Goal: Obtain resource: Download file/media

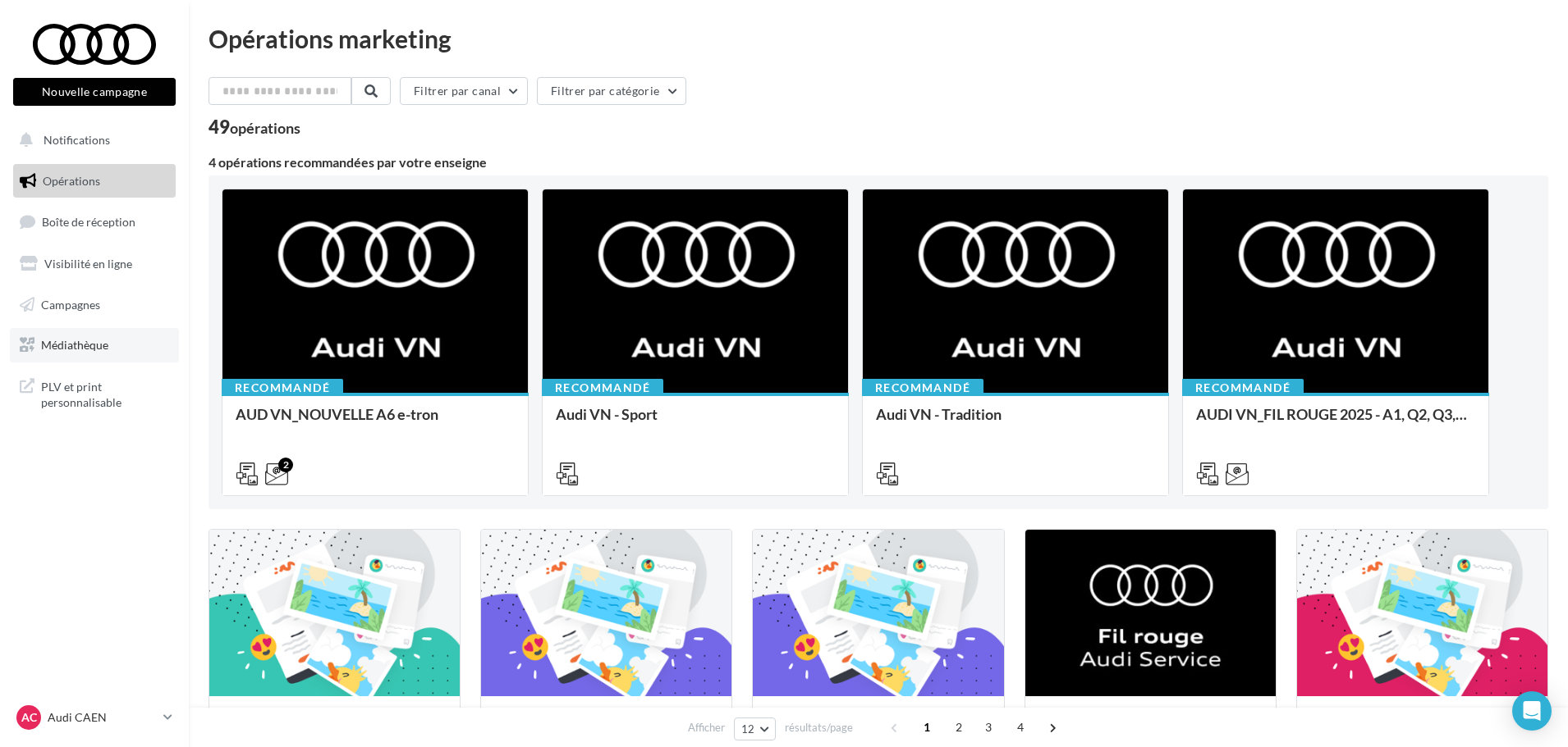
click at [66, 340] on span "Médiathèque" at bounding box center [74, 345] width 68 height 14
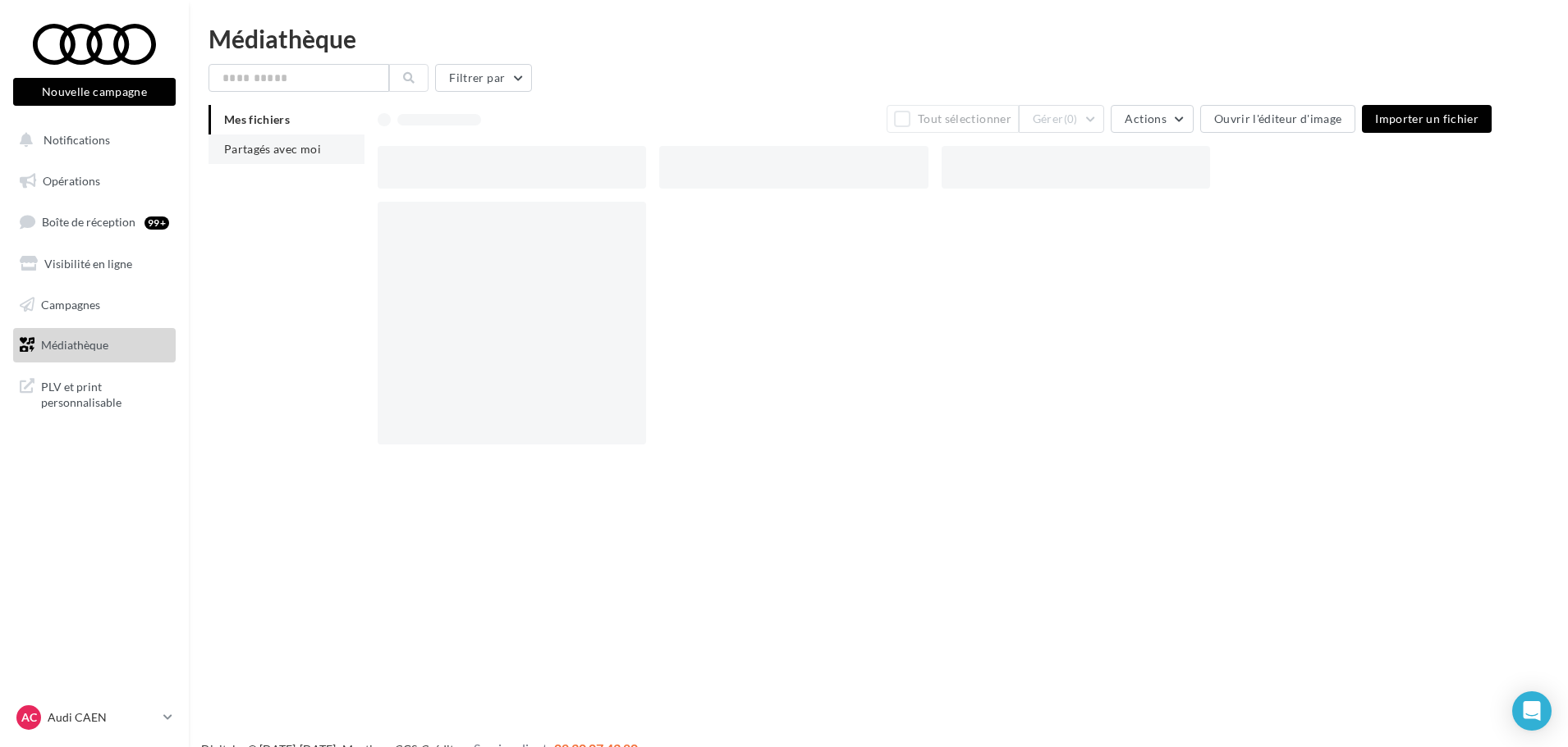
click at [230, 141] on li "Partagés avec moi" at bounding box center [286, 149] width 156 height 30
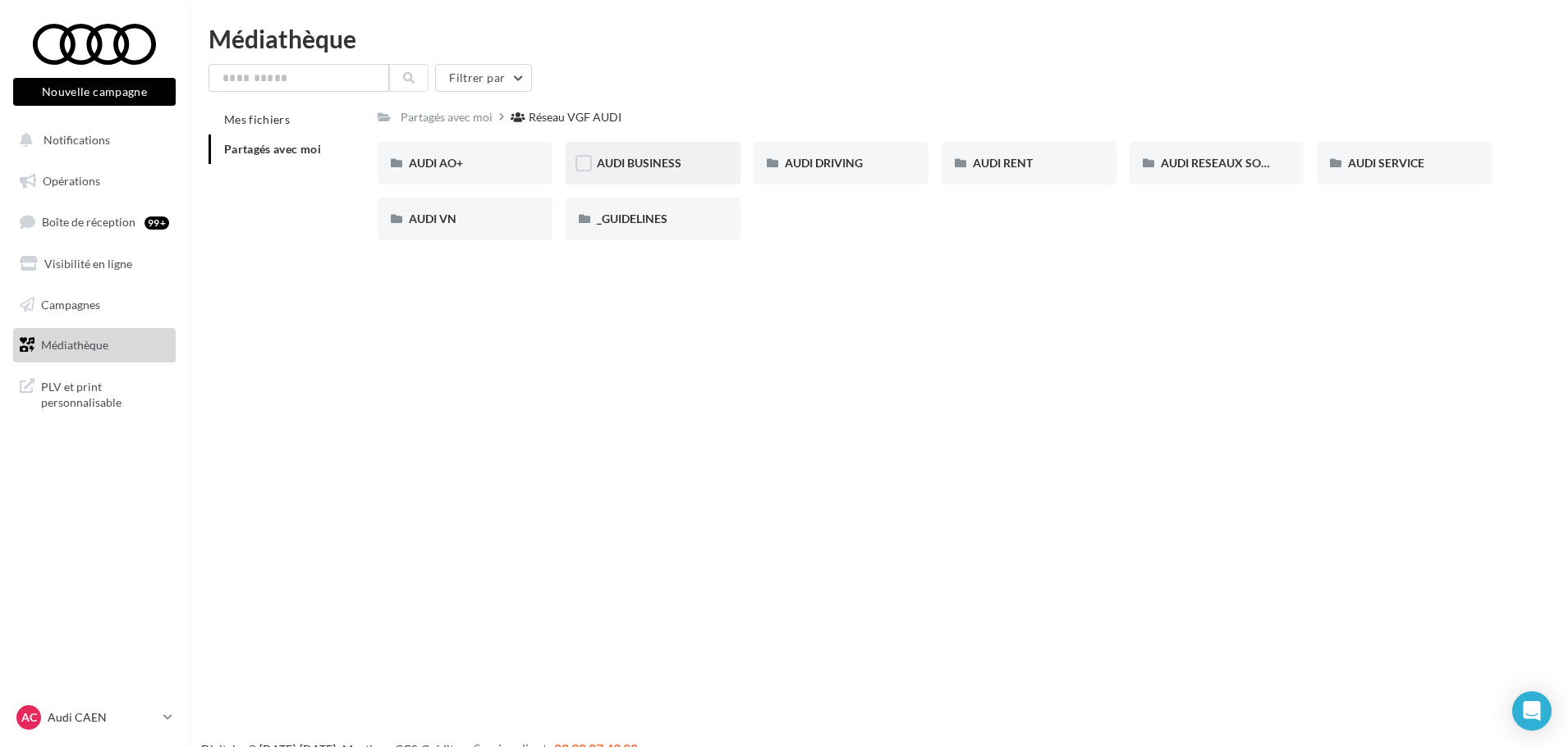
click at [716, 159] on div "AUDI BUSINESS" at bounding box center [653, 162] width 175 height 42
click at [565, 118] on div "Réseau VGF AUDI" at bounding box center [578, 117] width 93 height 16
click at [626, 180] on div "AUDI BUSINESS" at bounding box center [653, 162] width 175 height 42
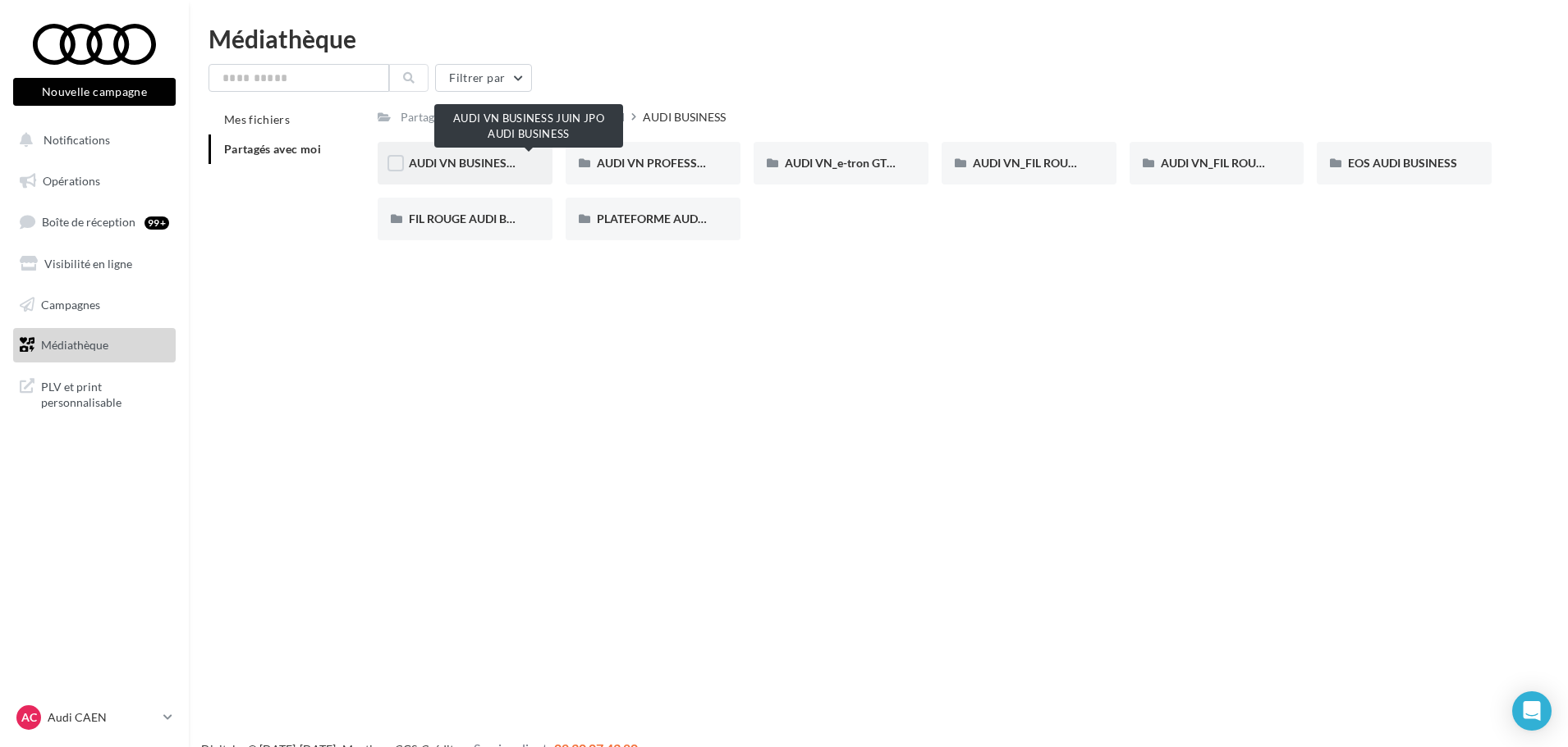
click at [438, 156] on span "AUDI VN BUSINESS JUIN JPO AUDI BUSINESS" at bounding box center [530, 162] width 243 height 14
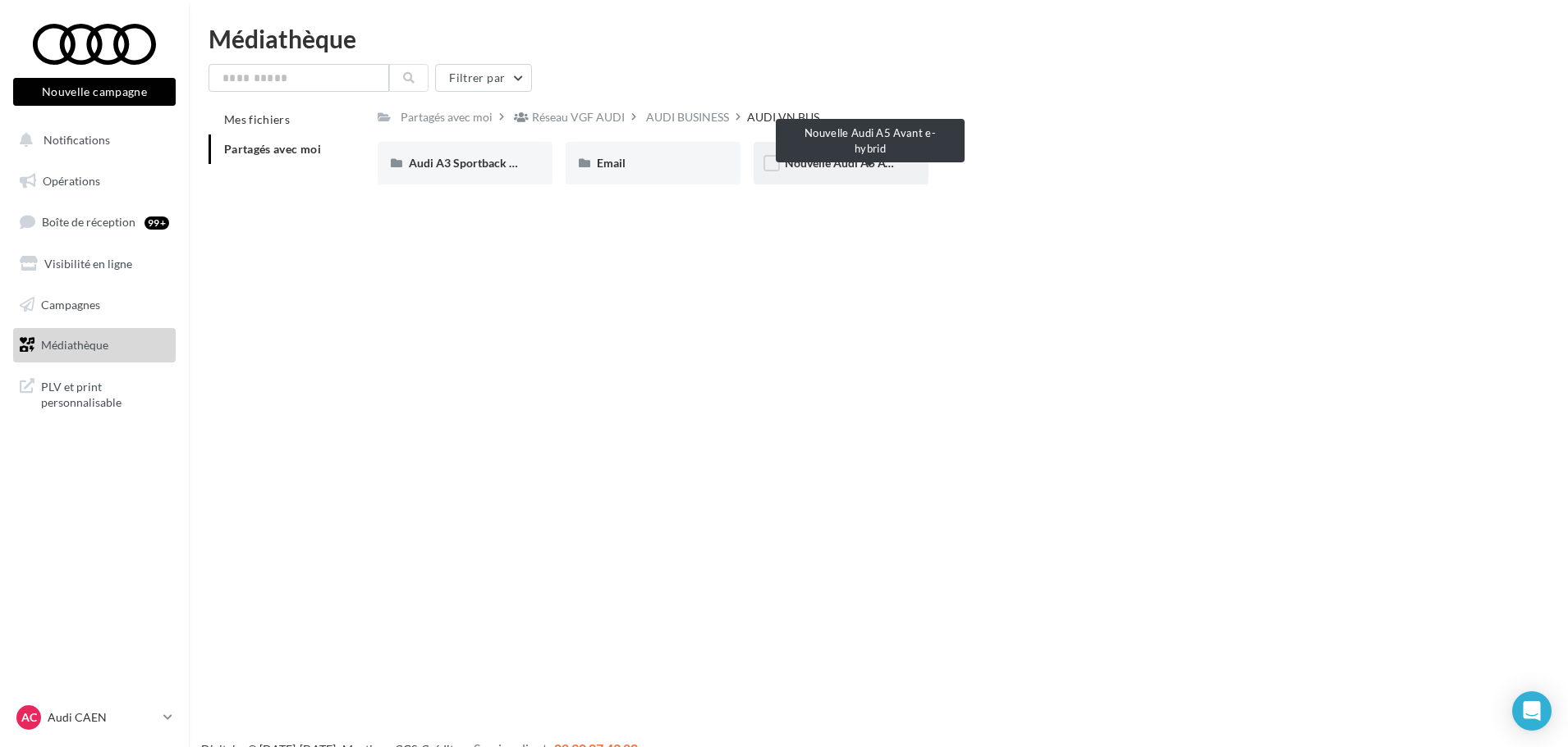
click at [830, 157] on span "Nouvelle Audi A5 Avant e-hybrid" at bounding box center [868, 162] width 168 height 14
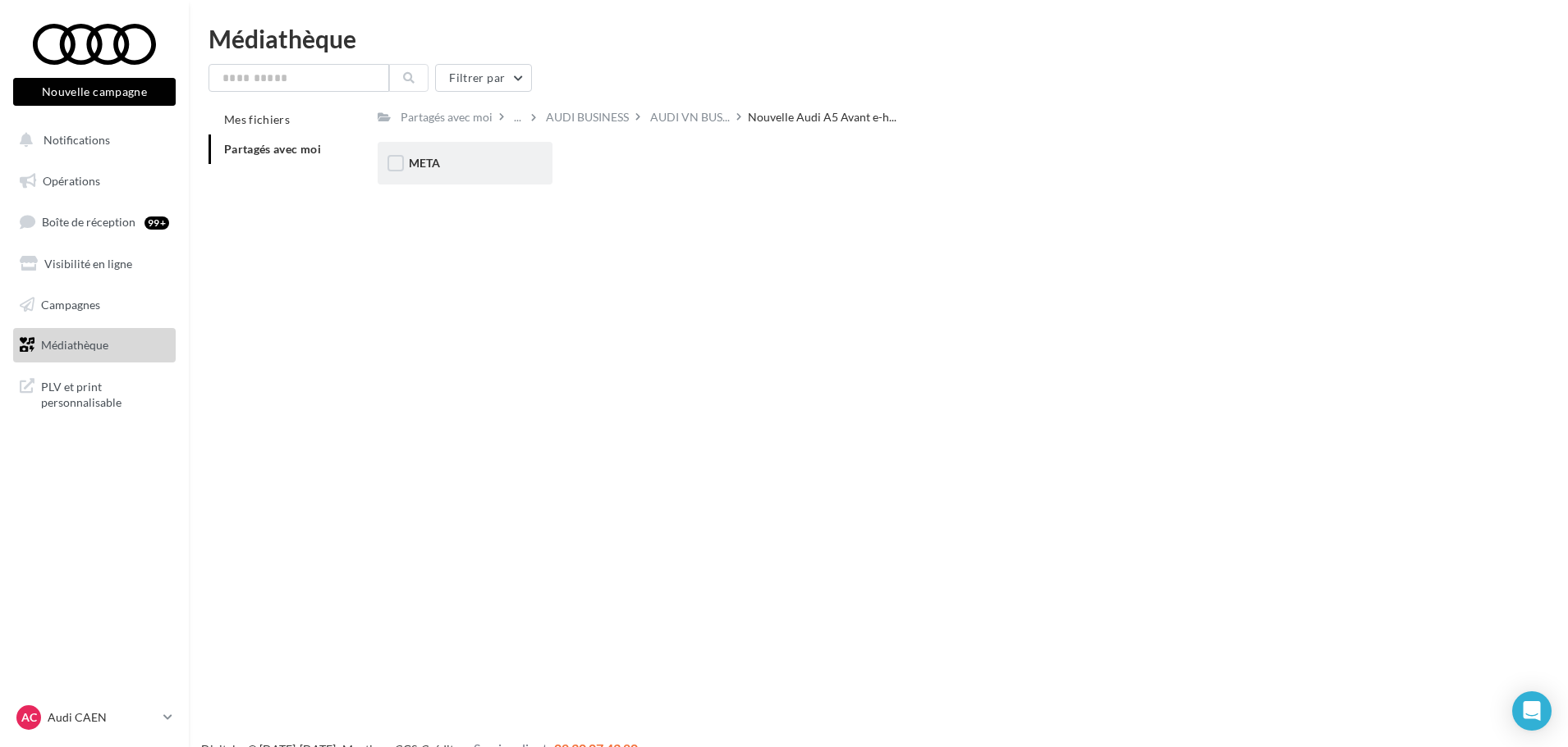
click at [445, 158] on div "META" at bounding box center [465, 163] width 113 height 16
click at [612, 165] on span "VOL" at bounding box center [608, 162] width 23 height 14
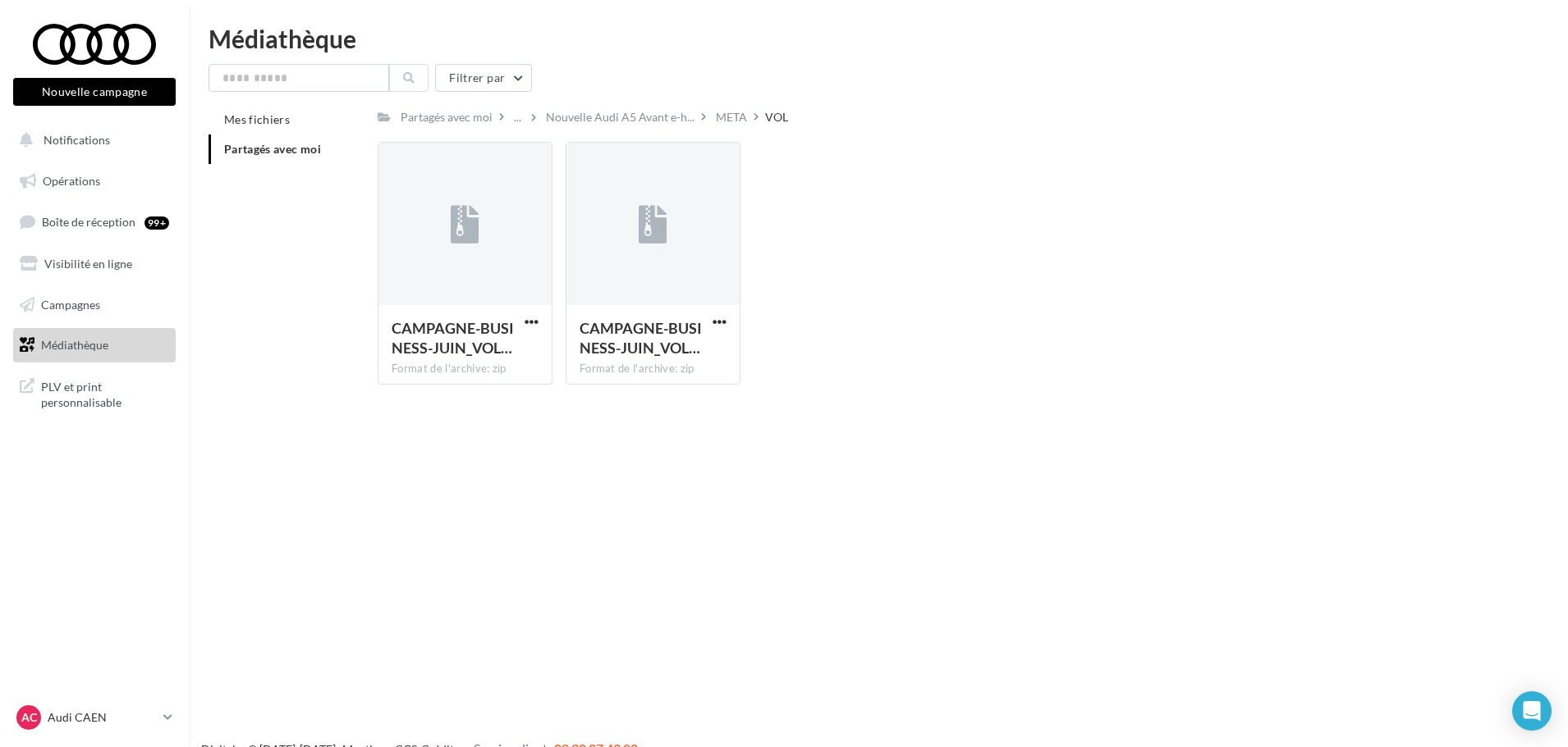
click at [712, 115] on div "META" at bounding box center [731, 116] width 38 height 23
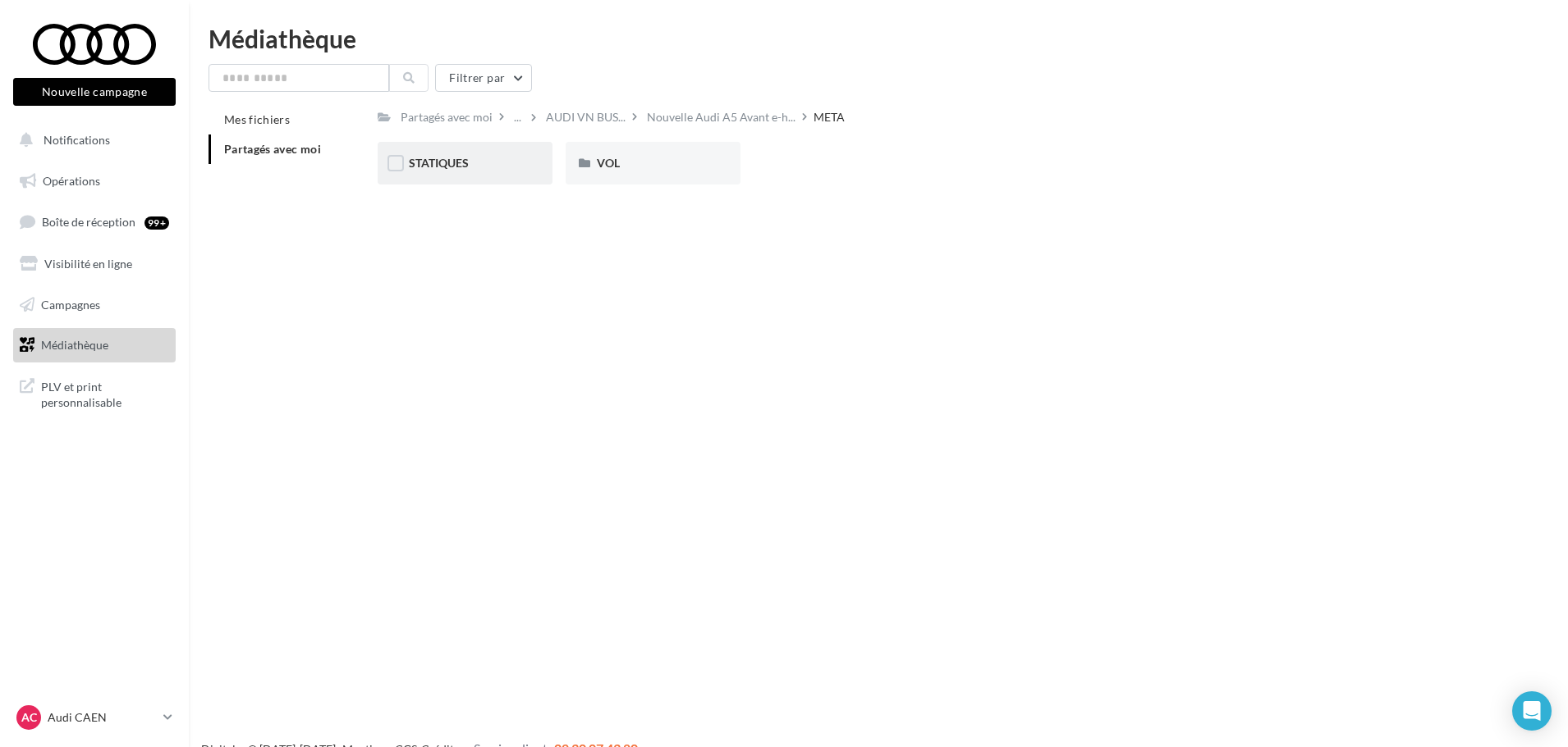
click at [462, 150] on div "STATIQUES" at bounding box center [465, 162] width 175 height 42
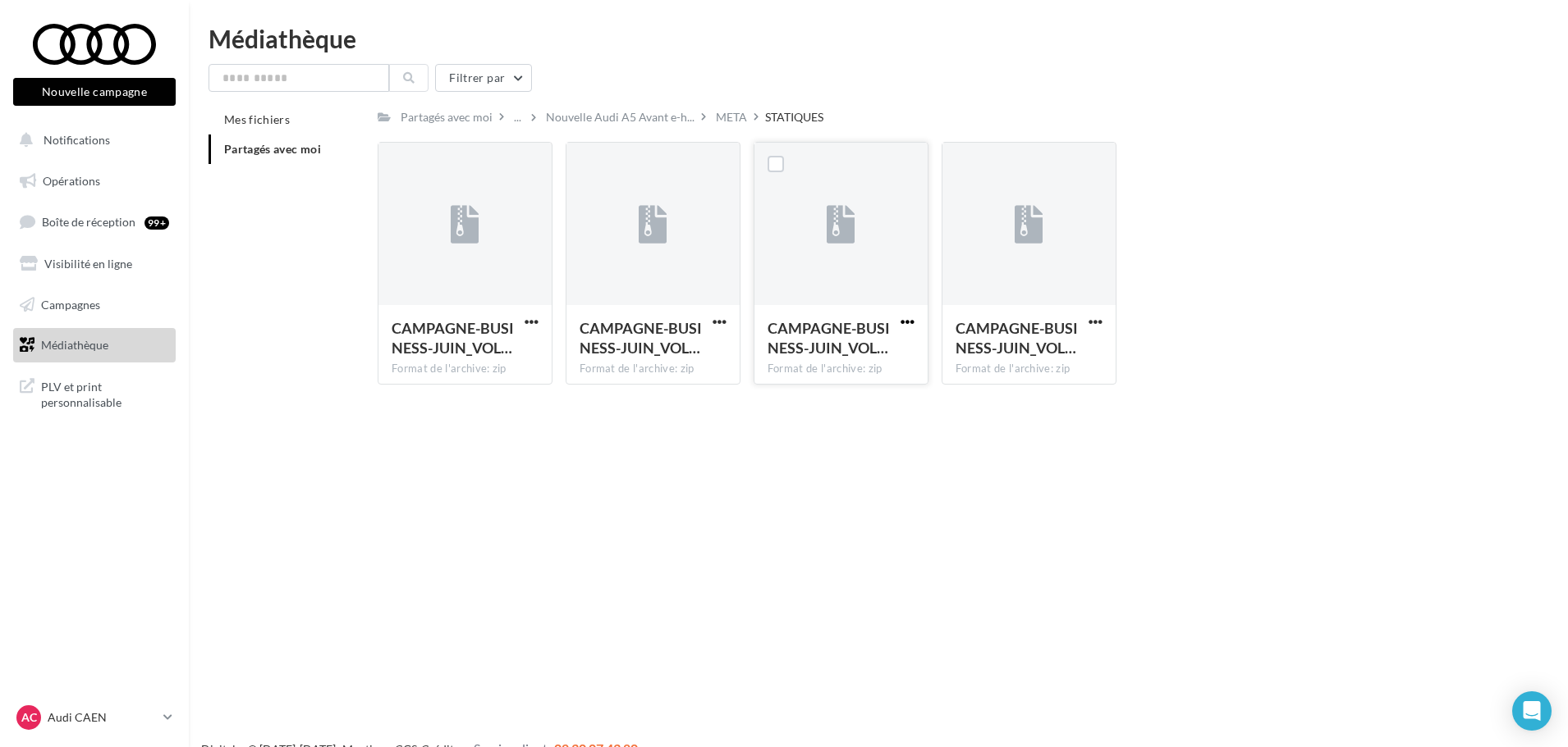
click at [910, 320] on span "button" at bounding box center [906, 321] width 14 height 14
click at [878, 363] on button "Télécharger" at bounding box center [836, 354] width 164 height 42
click at [471, 116] on div "Partagés avec moi" at bounding box center [447, 117] width 92 height 16
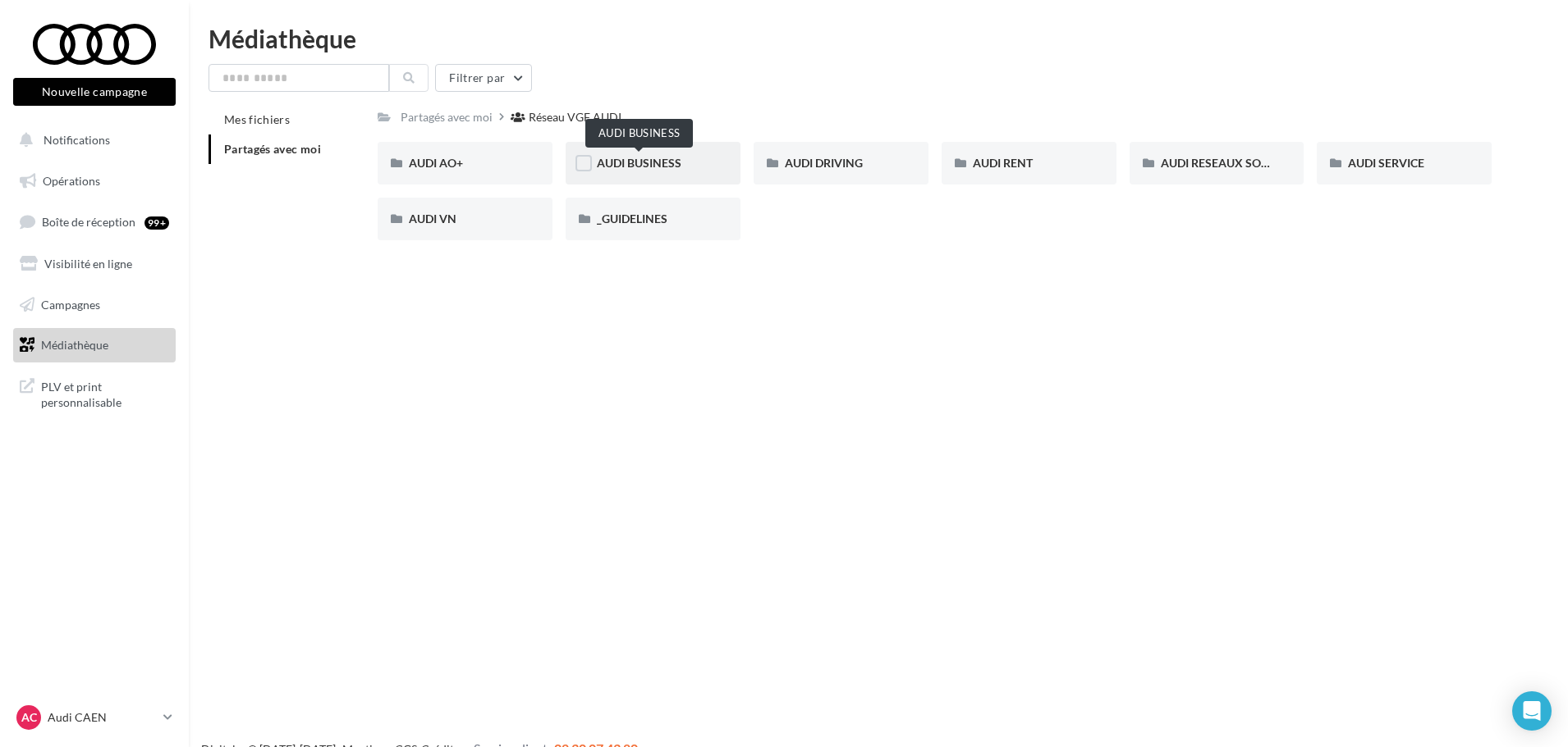
click at [656, 162] on span "AUDI BUSINESS" at bounding box center [639, 162] width 85 height 14
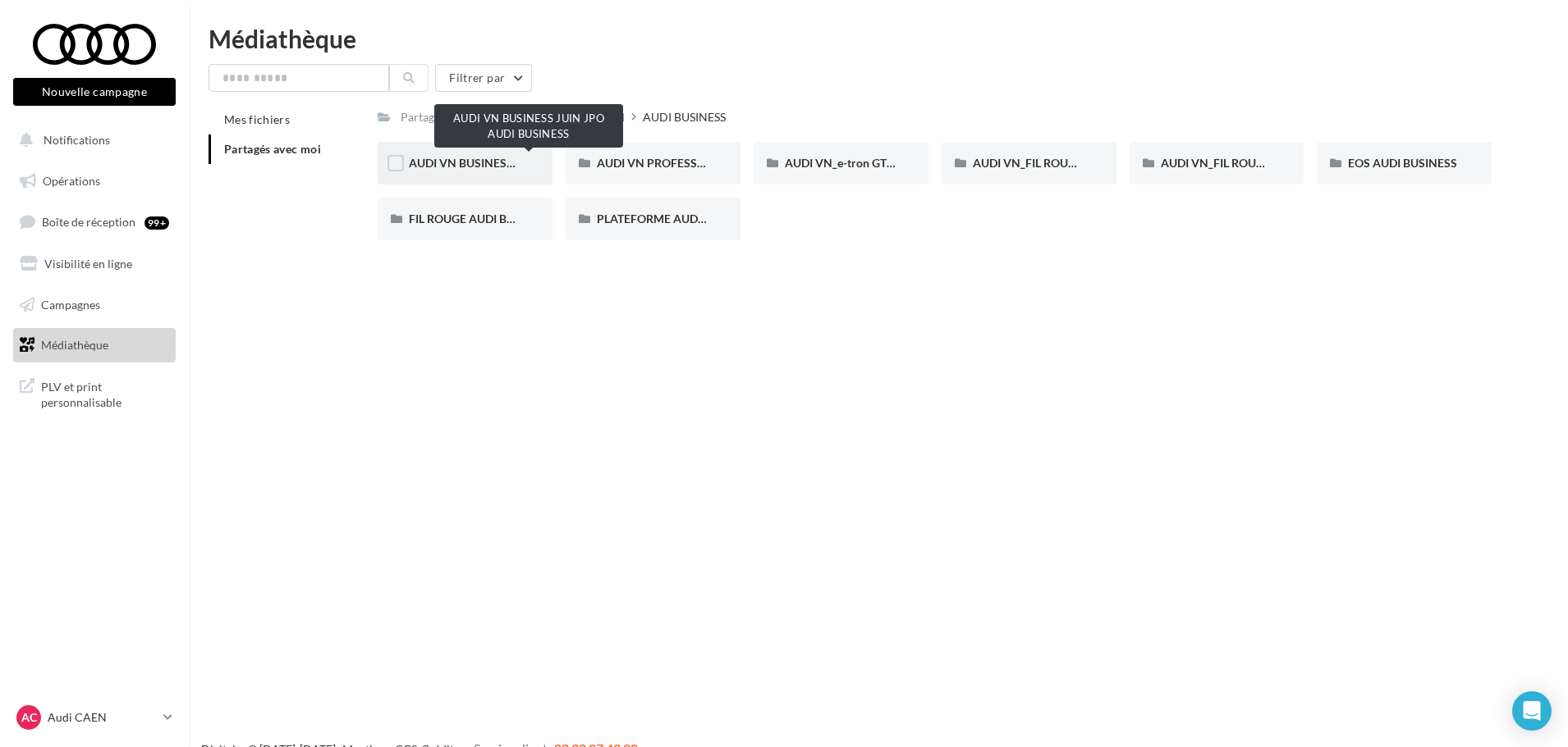
click at [493, 167] on span "AUDI VN BUSINESS JUIN JPO AUDI BUSINESS" at bounding box center [530, 162] width 243 height 14
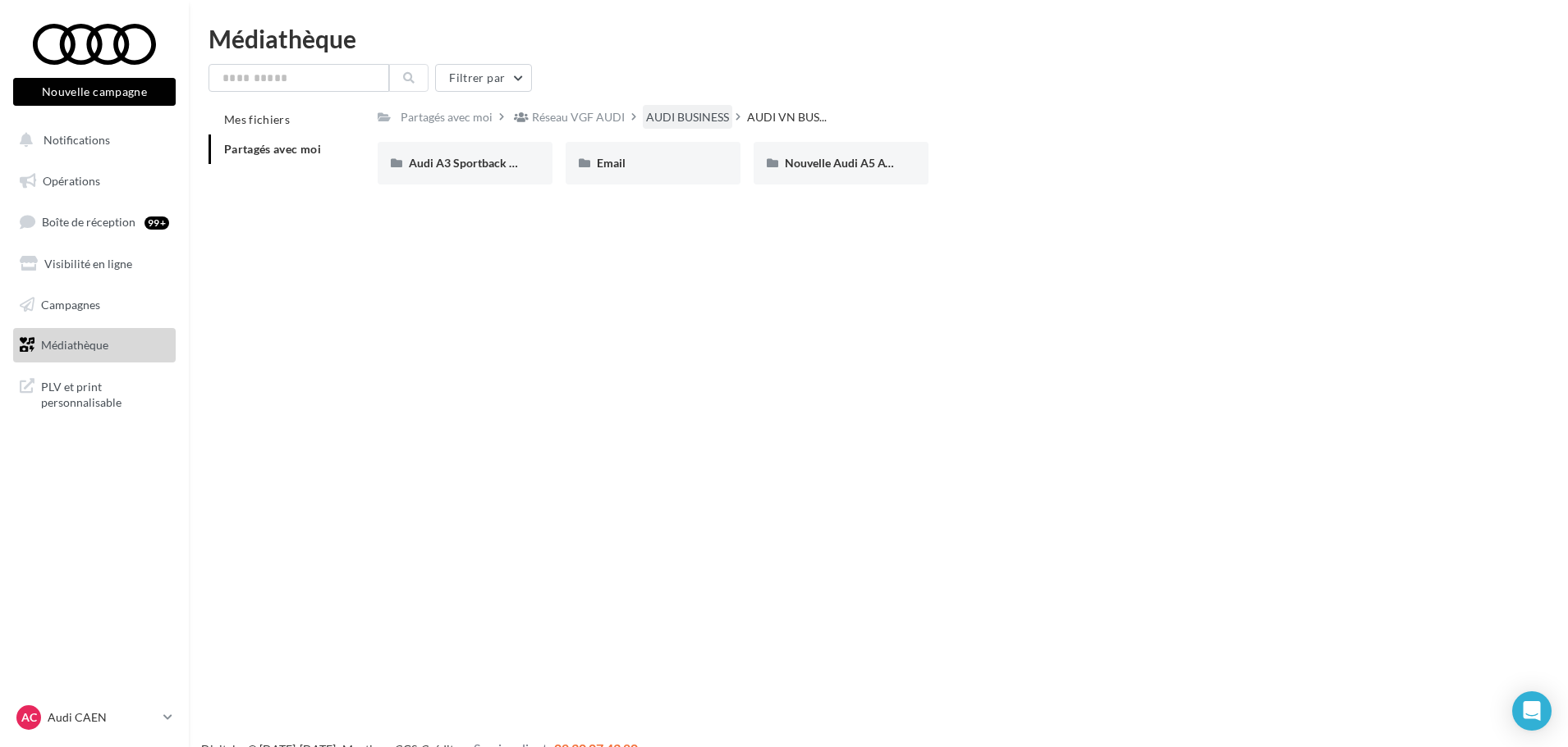
click at [673, 122] on div "AUDI BUSINESS" at bounding box center [688, 117] width 83 height 16
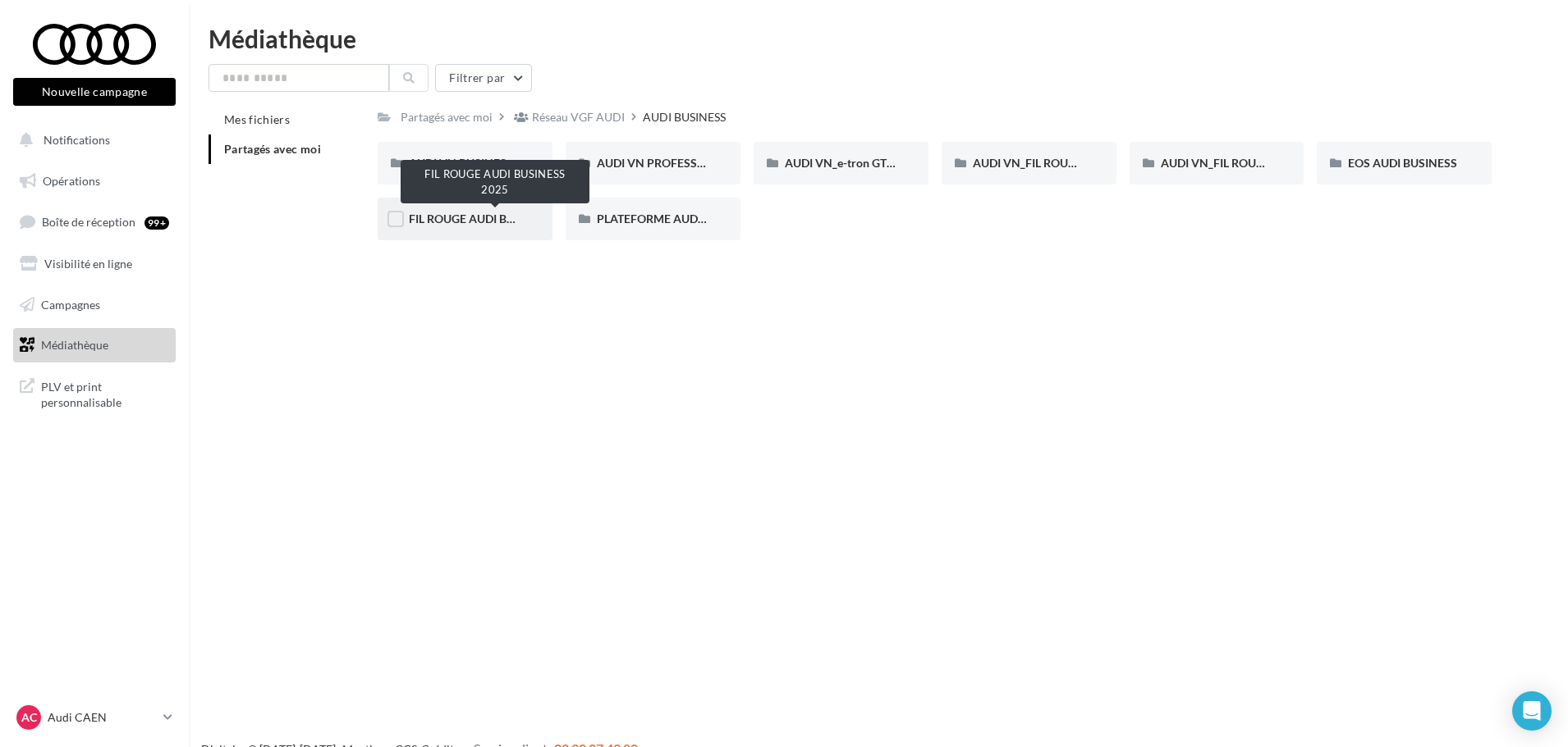
click at [493, 212] on span "FIL ROUGE AUDI BUSINESS 2025" at bounding box center [496, 218] width 173 height 14
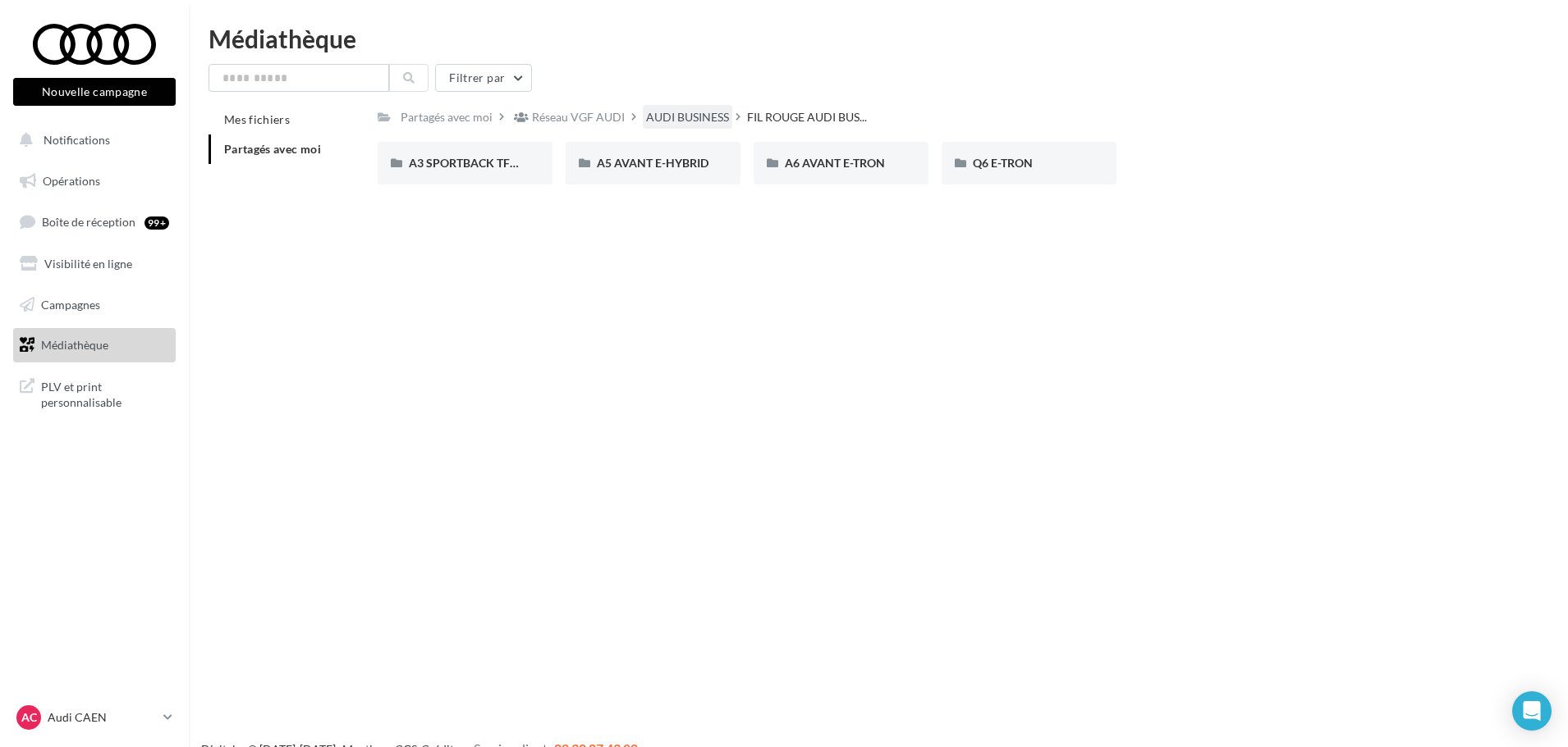
click at [656, 112] on div "AUDI BUSINESS" at bounding box center [688, 117] width 83 height 16
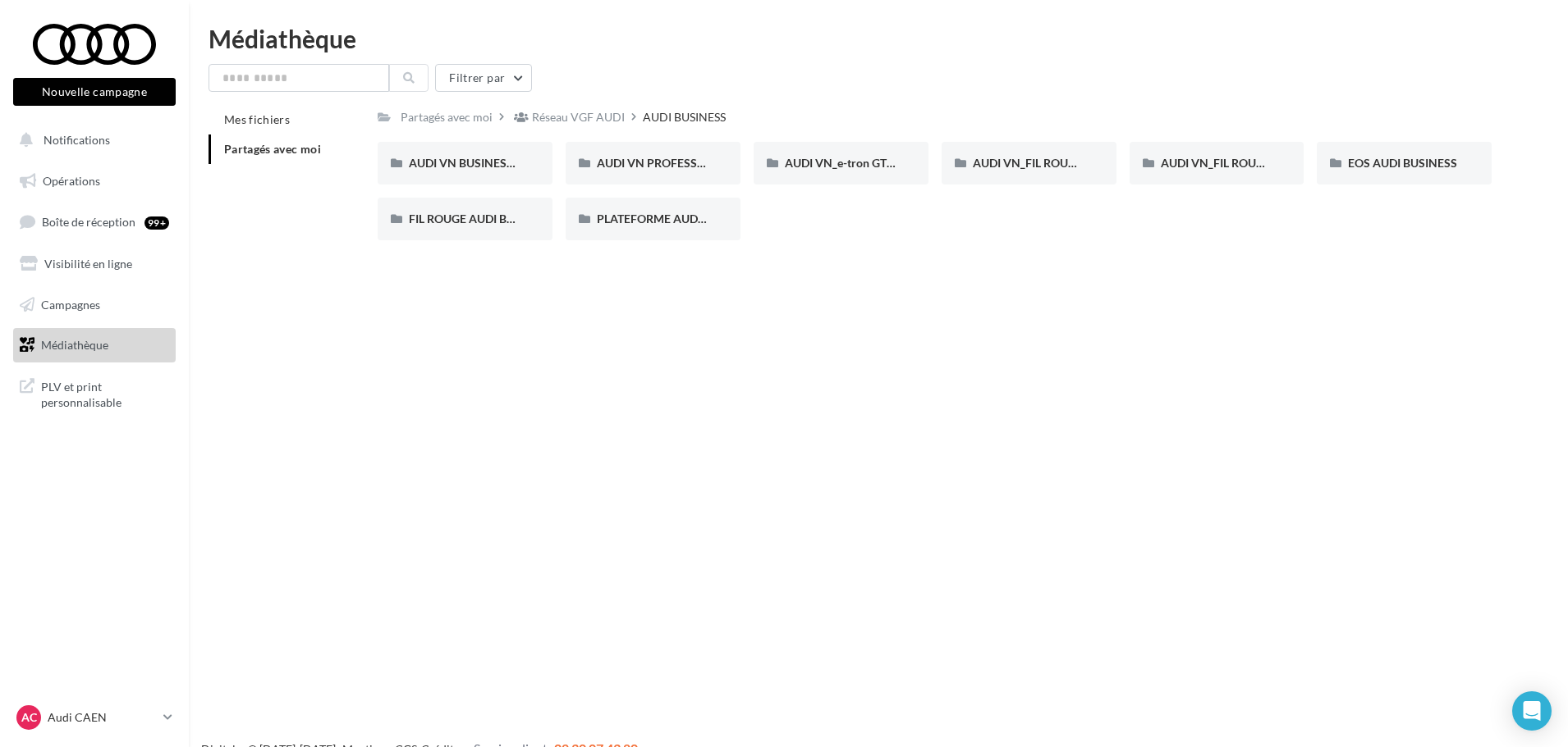
click at [826, 364] on div "Nouvelle campagne Nouvelle campagne Notifications Opérations Boîte de réception…" at bounding box center [784, 400] width 1568 height 747
click at [657, 148] on div "AUDI VN PROFESSIONNELS TRANSPORT DE PERSONNES AUDI BUSINESS" at bounding box center [653, 162] width 175 height 42
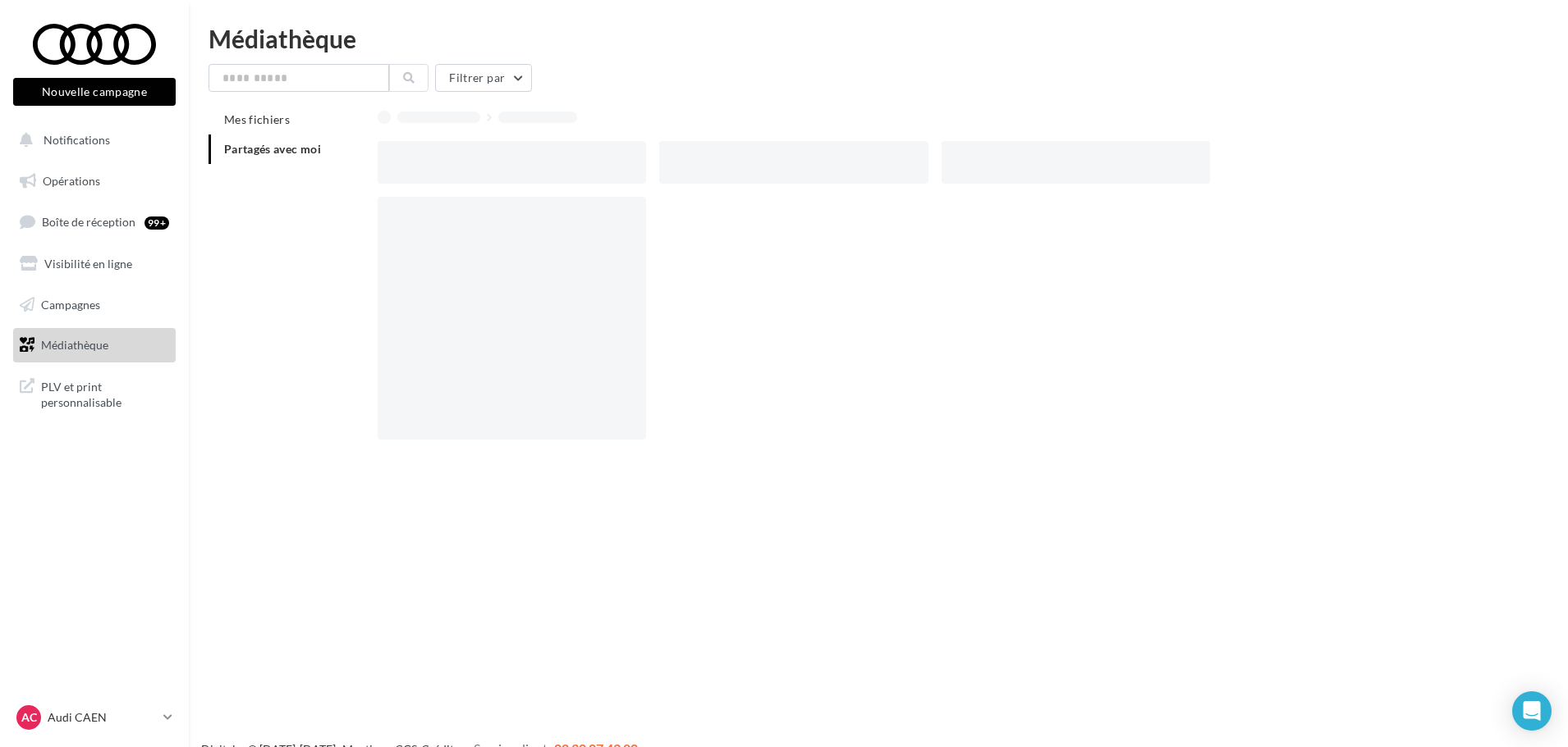
click at [704, 355] on div at bounding box center [941, 325] width 1127 height 256
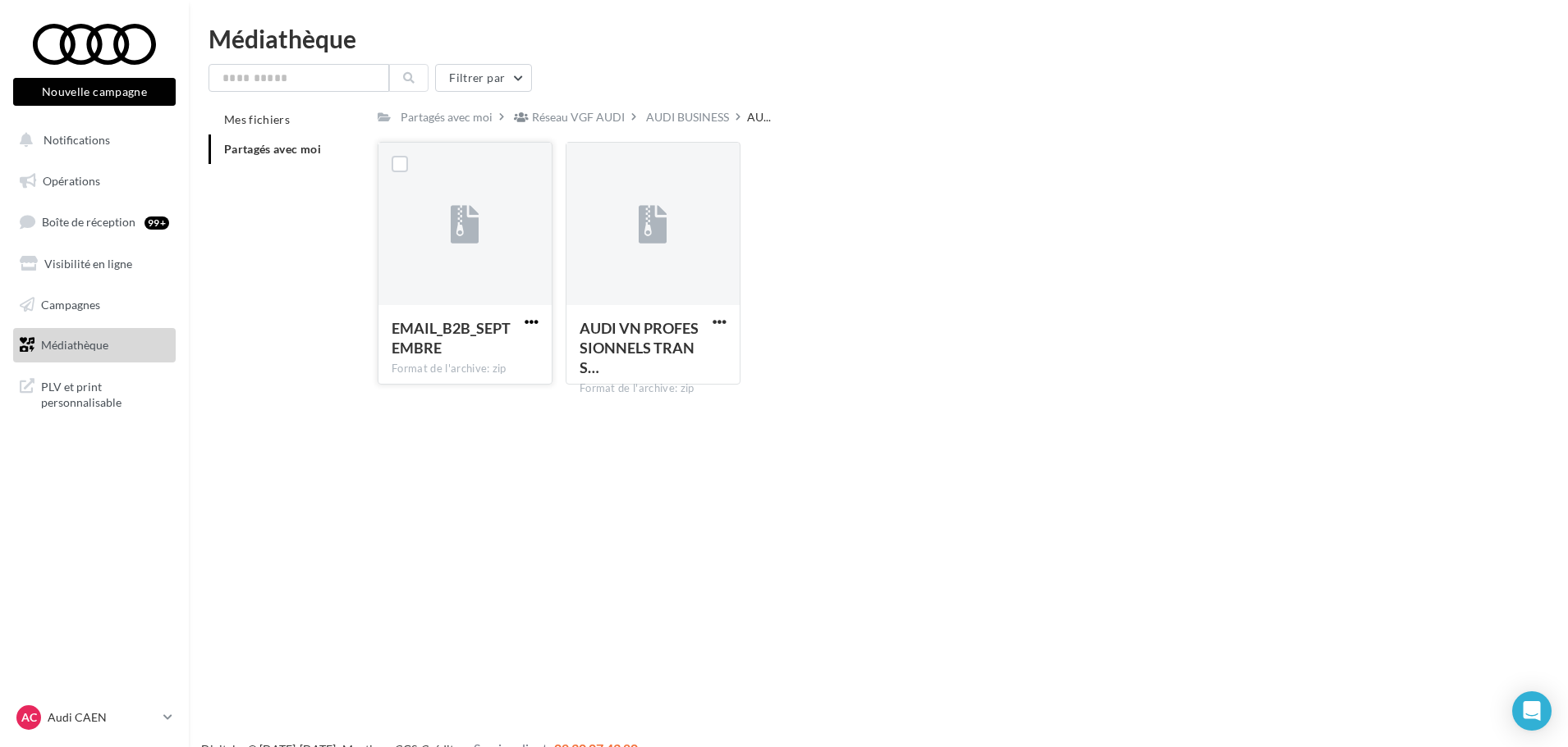
click at [532, 319] on span "button" at bounding box center [531, 321] width 14 height 14
click at [715, 323] on span "button" at bounding box center [719, 321] width 14 height 14
click at [704, 344] on button "Télécharger" at bounding box center [647, 354] width 164 height 42
click at [933, 143] on div "EMAIL_B2B_SEPTEMBRE Format de l'archive: zip EMAIL_B2B_SEPTEMBRE AUDI VN PROFES…" at bounding box center [941, 270] width 1127 height 256
click at [577, 115] on div "Réseau VGF AUDI" at bounding box center [578, 117] width 93 height 16
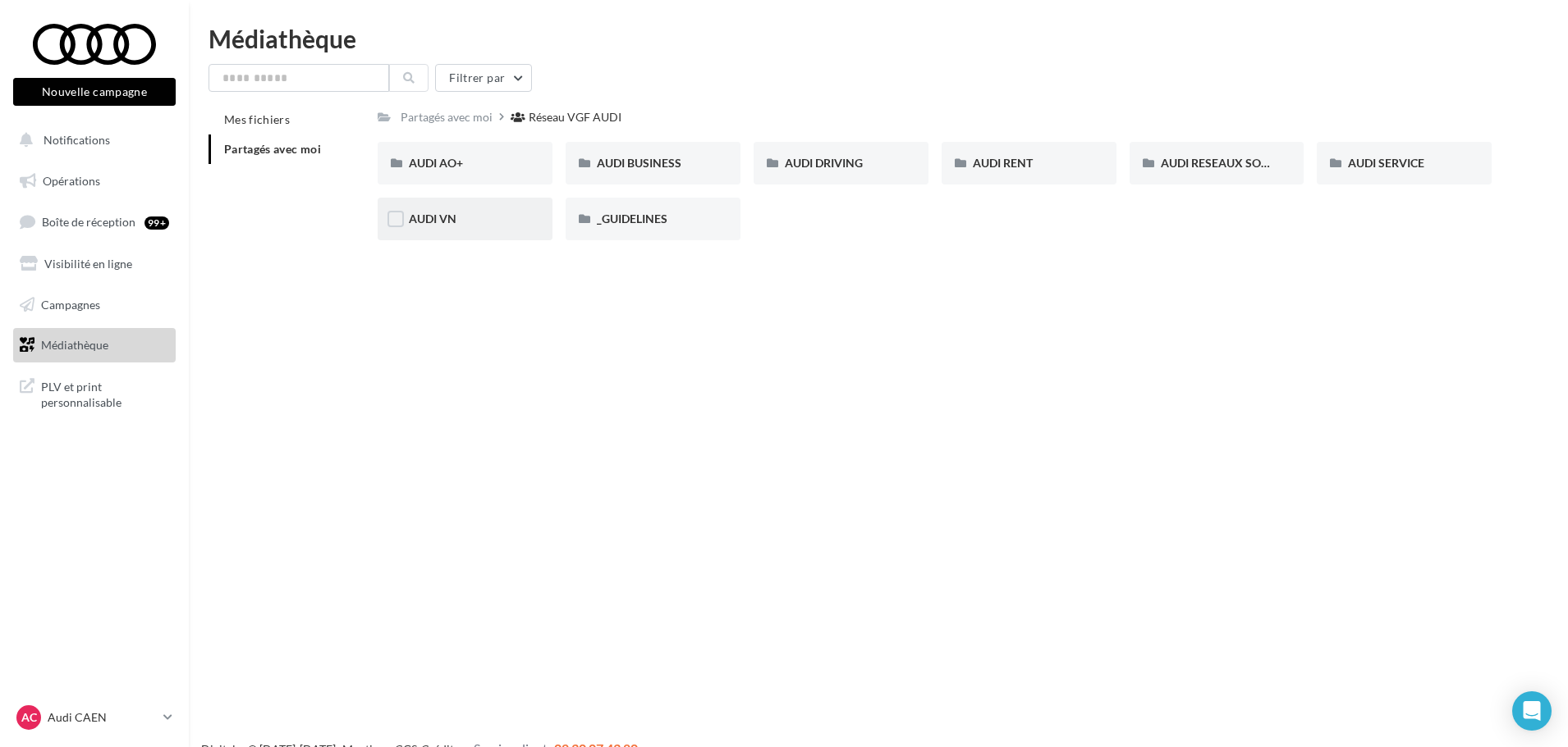
click at [454, 226] on div "AUDI VN" at bounding box center [465, 219] width 113 height 16
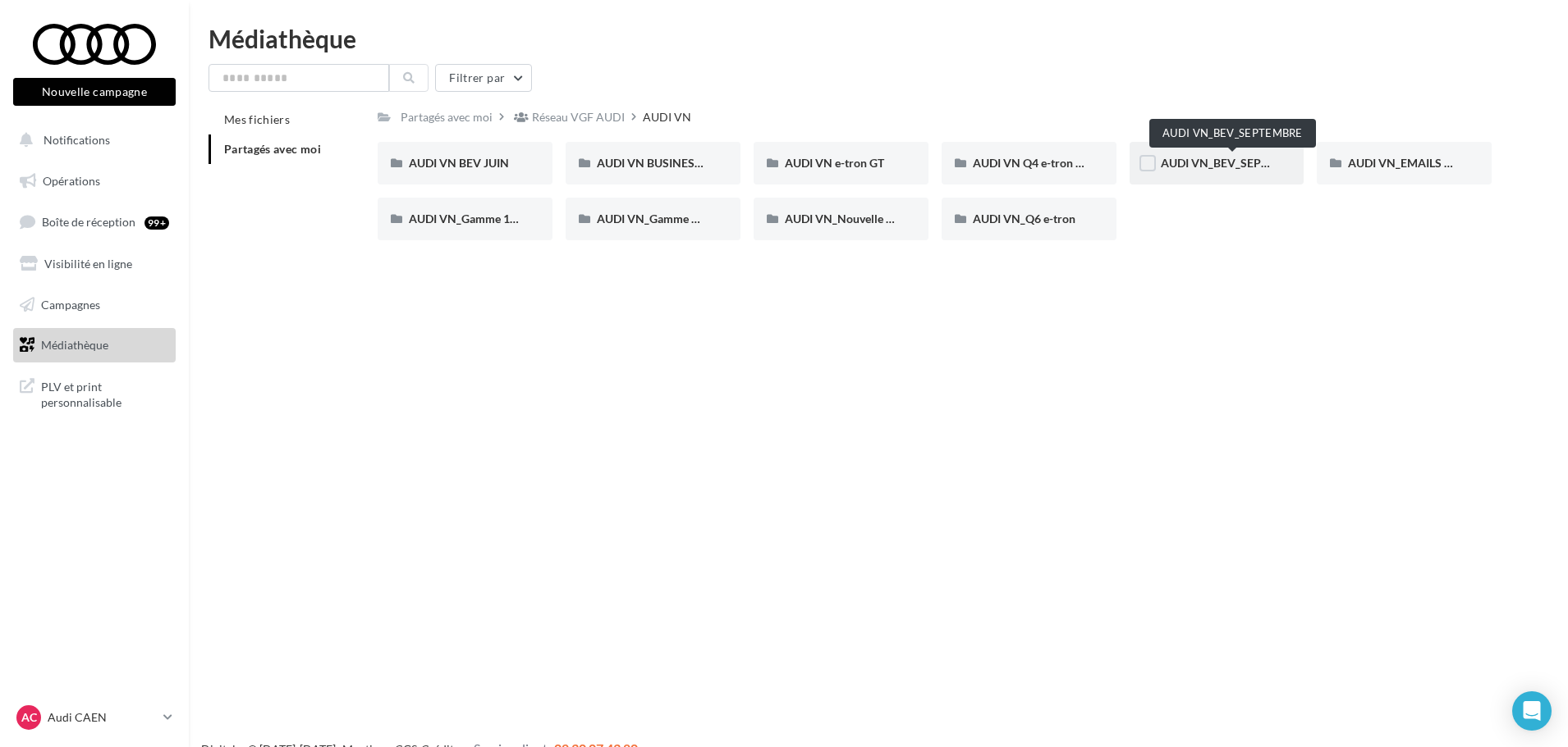
click at [1239, 165] on span "AUDI VN_BEV_SEPTEMBRE" at bounding box center [1233, 162] width 145 height 14
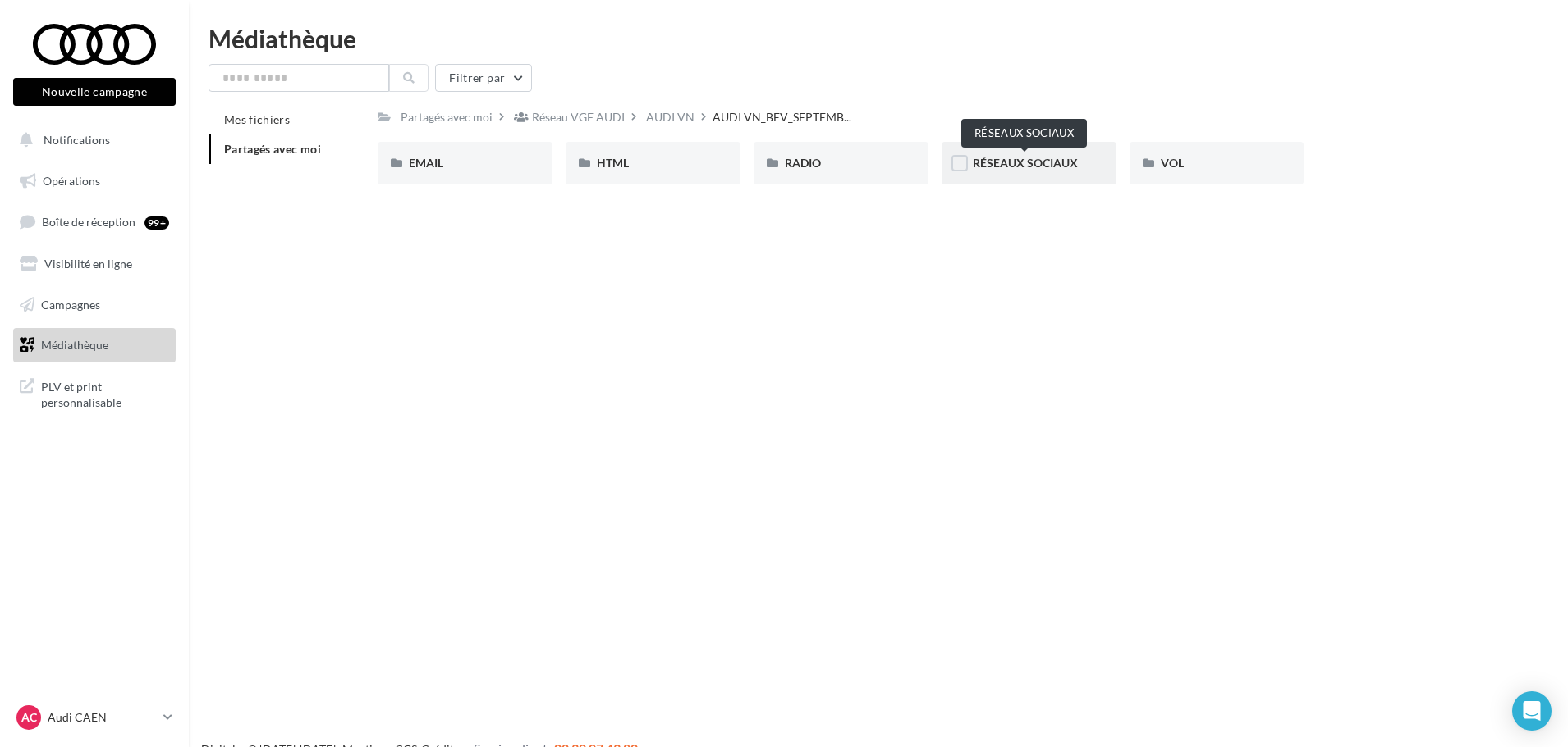
click at [1067, 167] on span "RÉSEAUX SOCIAUX" at bounding box center [1025, 162] width 105 height 14
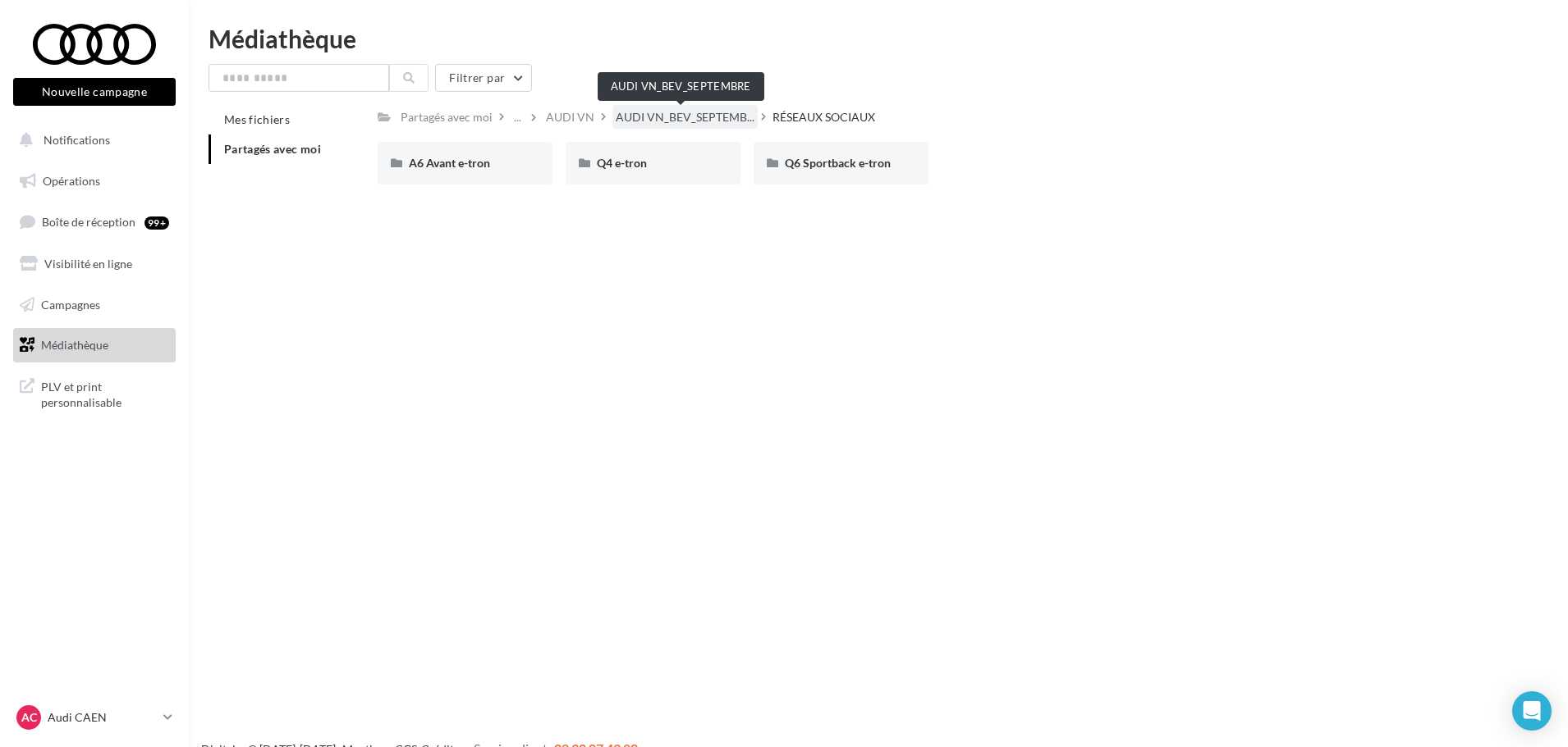
click at [657, 115] on span "AUDI VN_BEV_SEPTEMB..." at bounding box center [685, 117] width 139 height 16
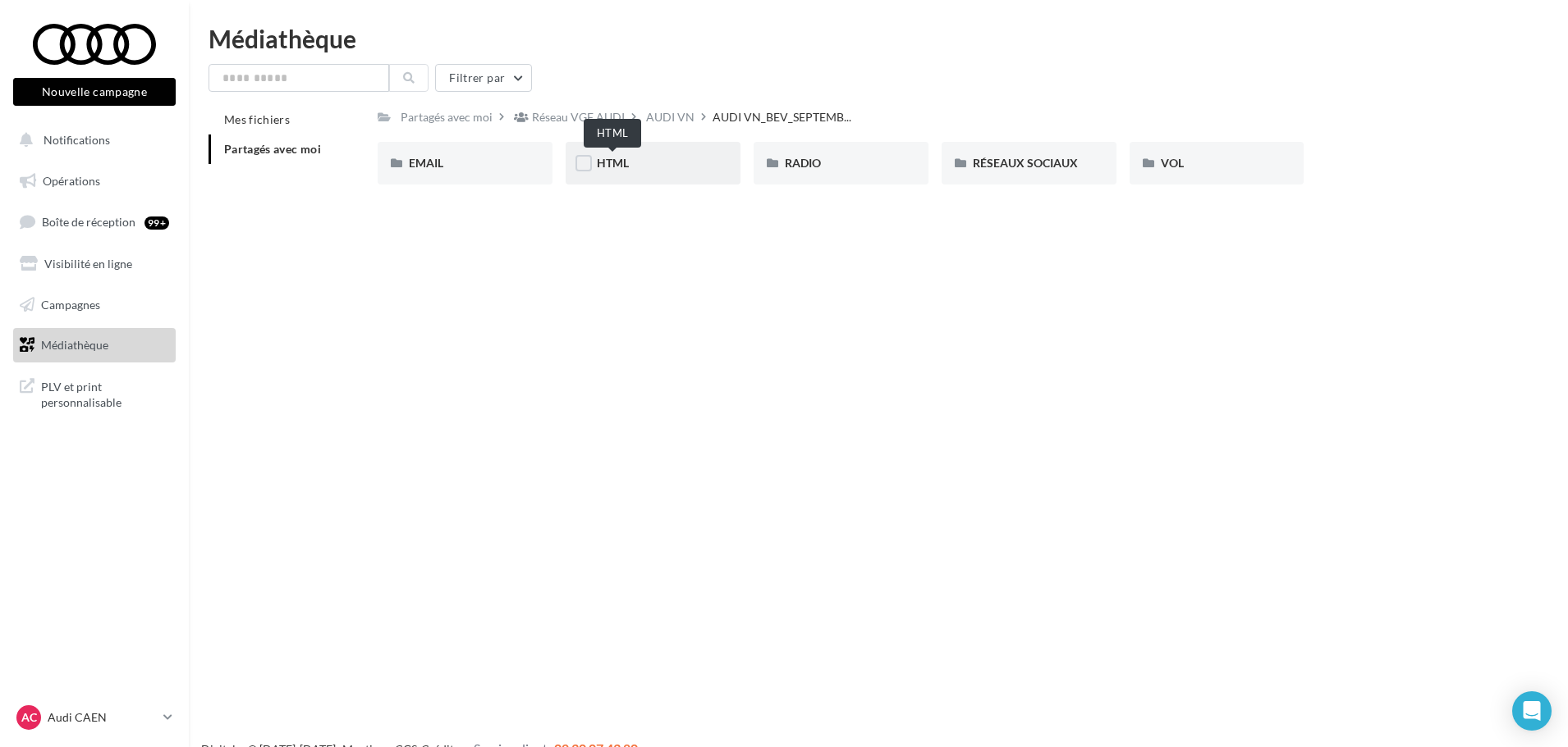
click at [598, 169] on span "HTML" at bounding box center [612, 162] width 32 height 14
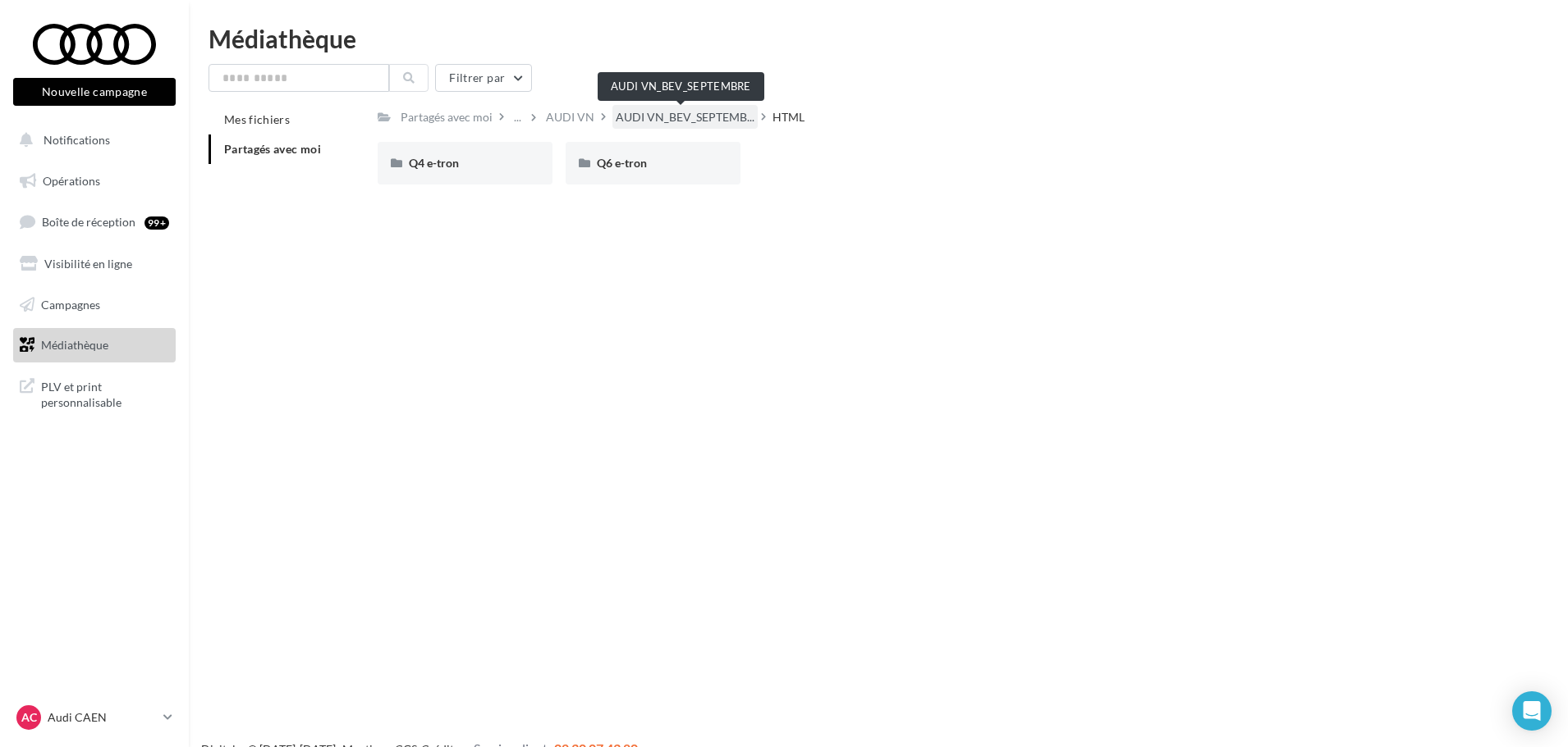
click at [743, 121] on span "AUDI VN_BEV_SEPTEMB..." at bounding box center [685, 117] width 139 height 16
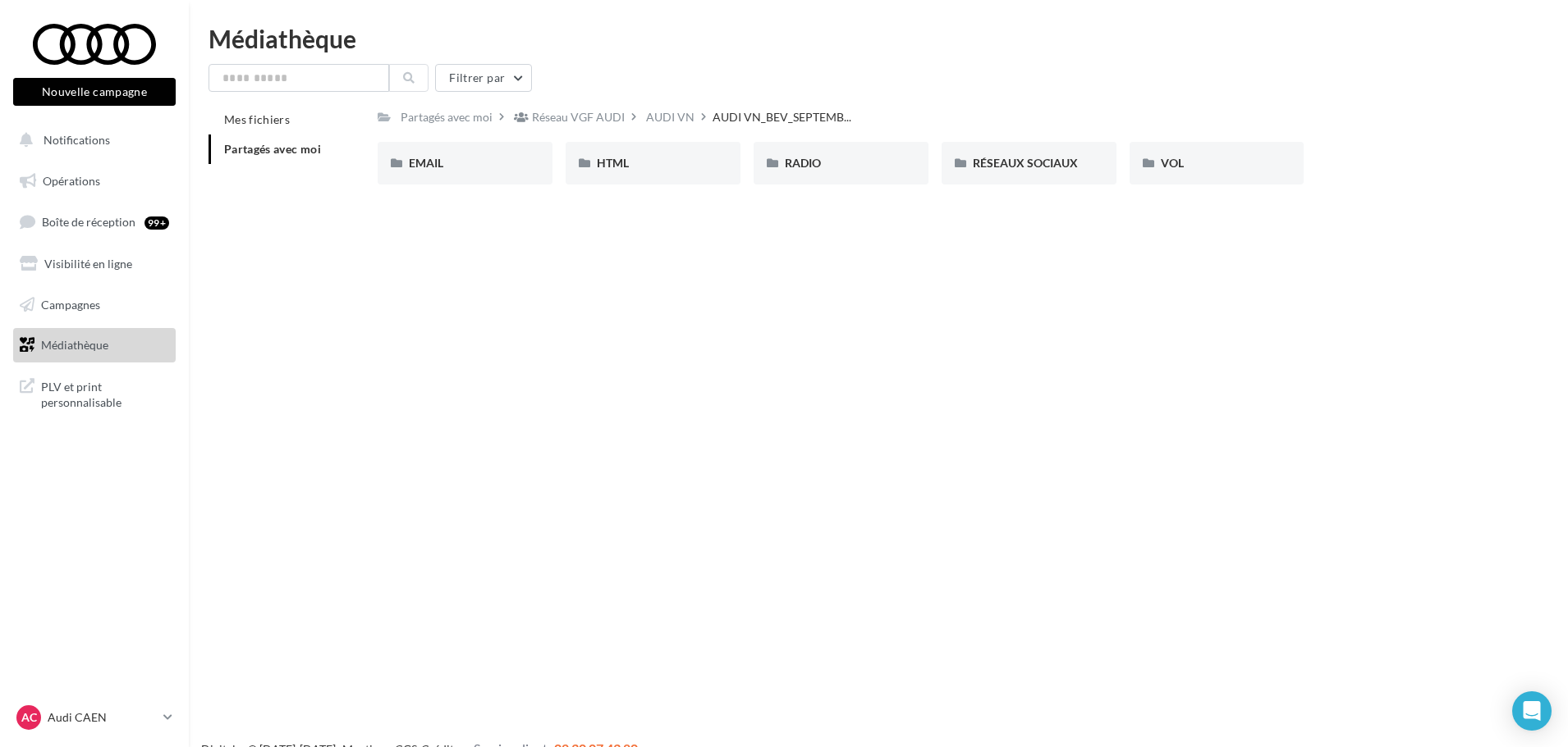
click at [485, 154] on div "EMAIL" at bounding box center [465, 162] width 175 height 42
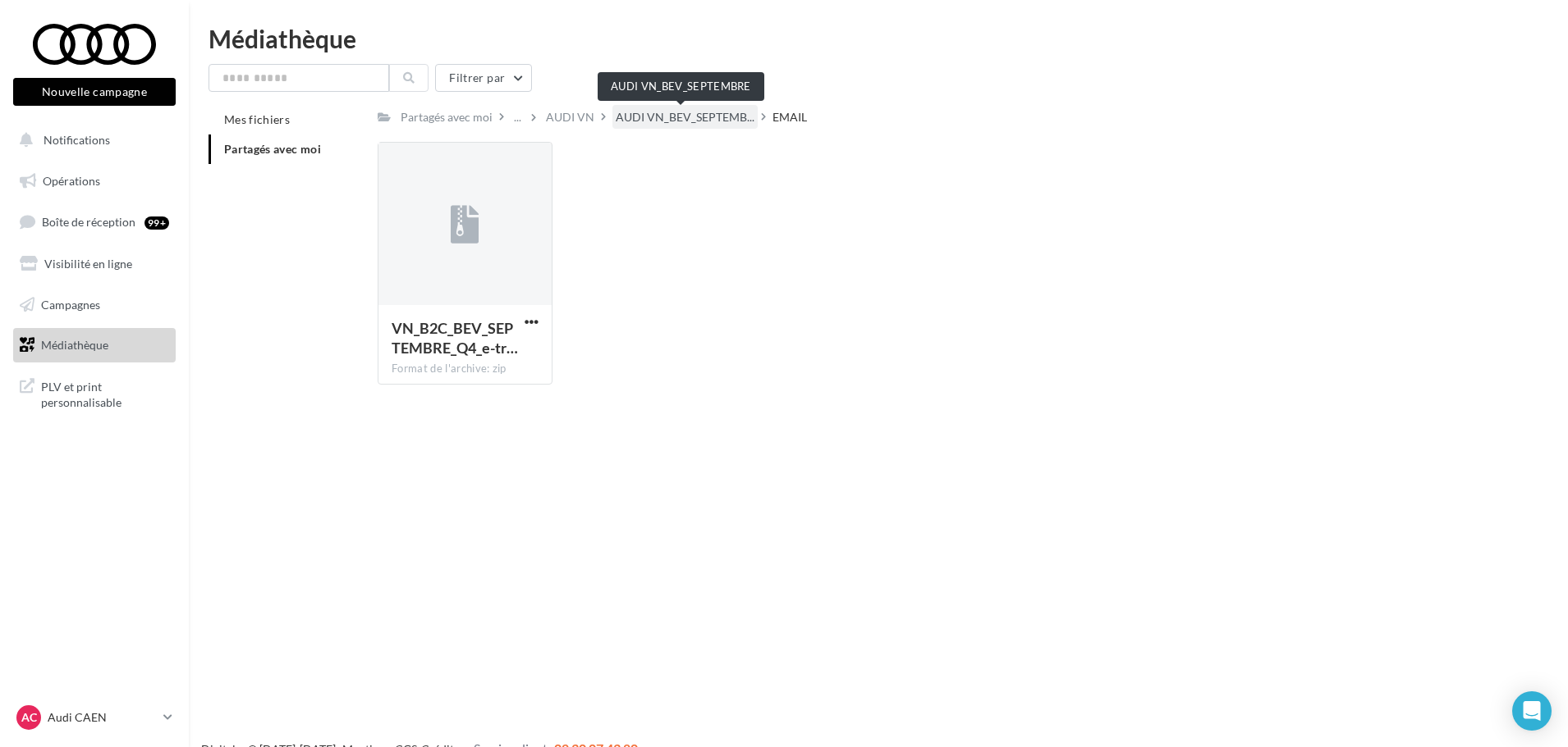
click at [719, 109] on span "AUDI VN_BEV_SEPTEMB..." at bounding box center [685, 117] width 139 height 16
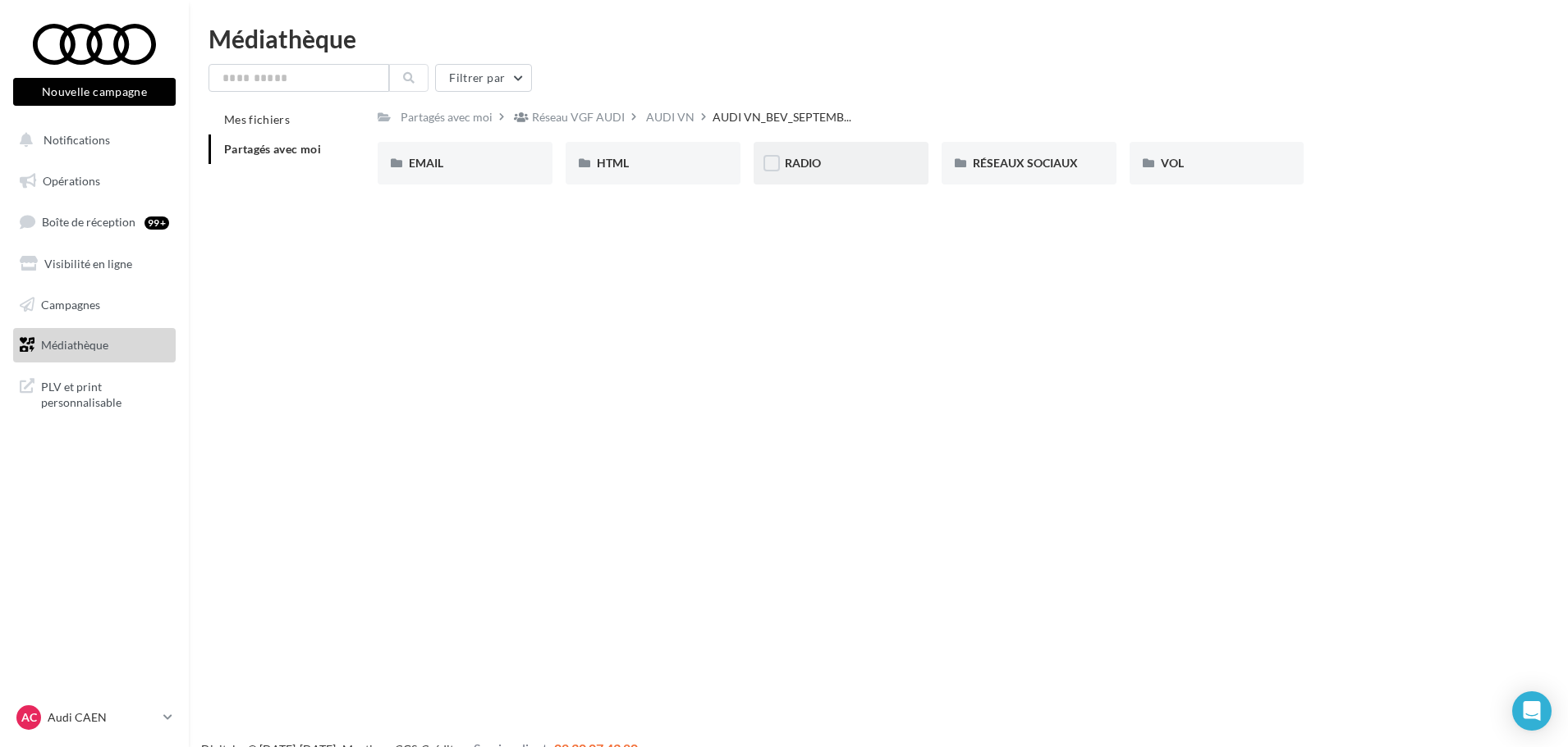
click at [824, 176] on div "RADIO" at bounding box center [841, 162] width 175 height 42
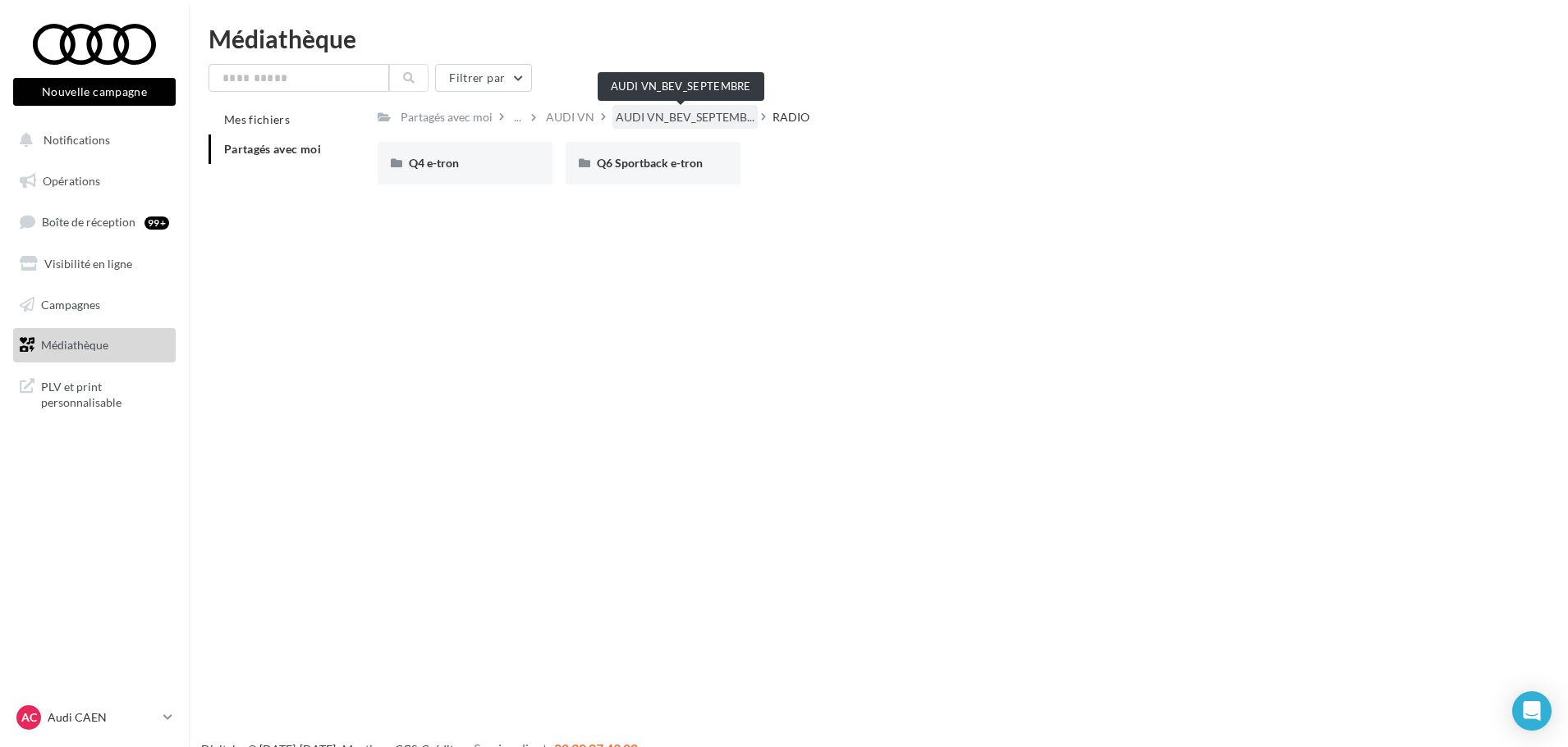
click at [716, 106] on div "AUDI VN_BEV_SEPTEMB..." at bounding box center [684, 116] width 145 height 23
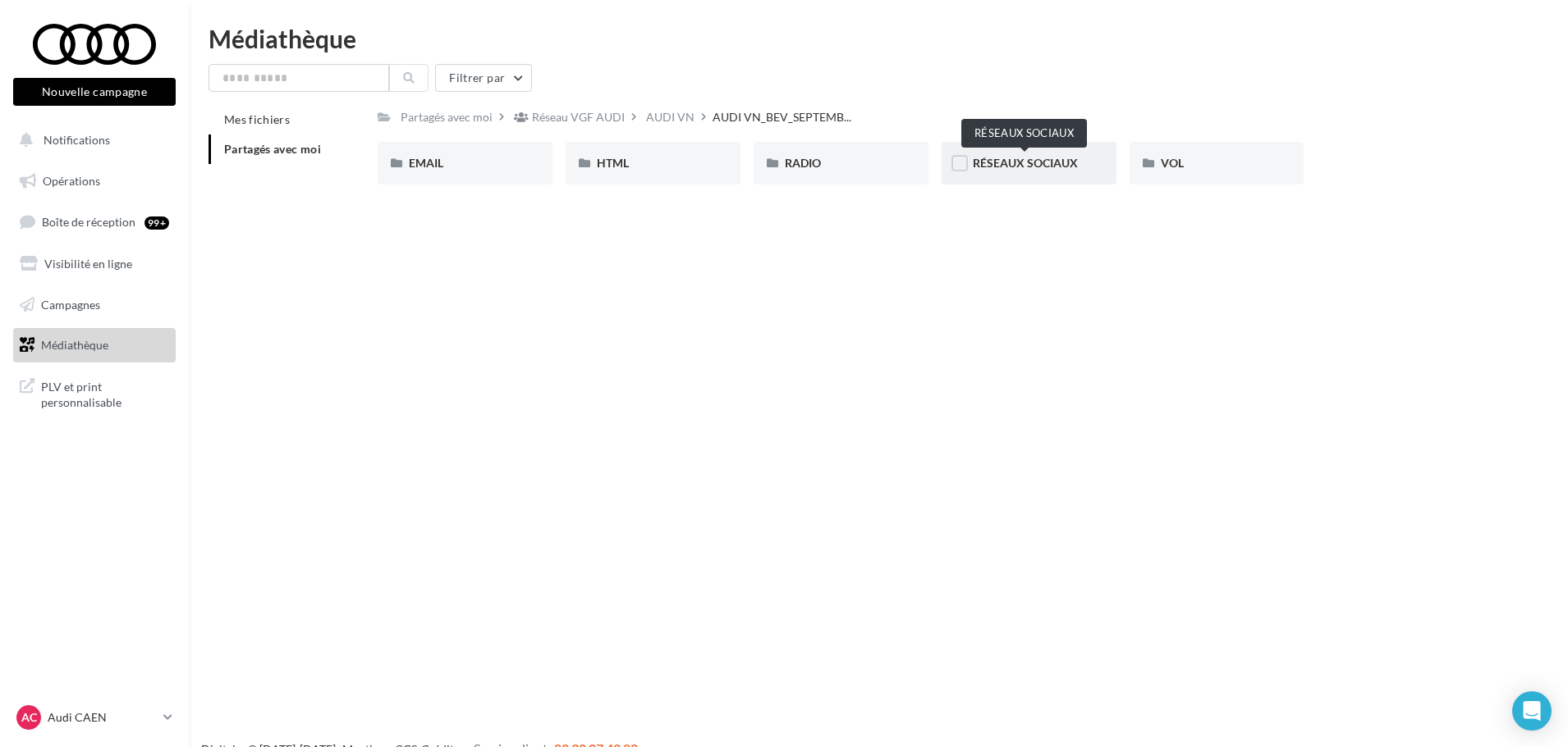
click at [1042, 162] on span "RÉSEAUX SOCIAUX" at bounding box center [1025, 162] width 105 height 14
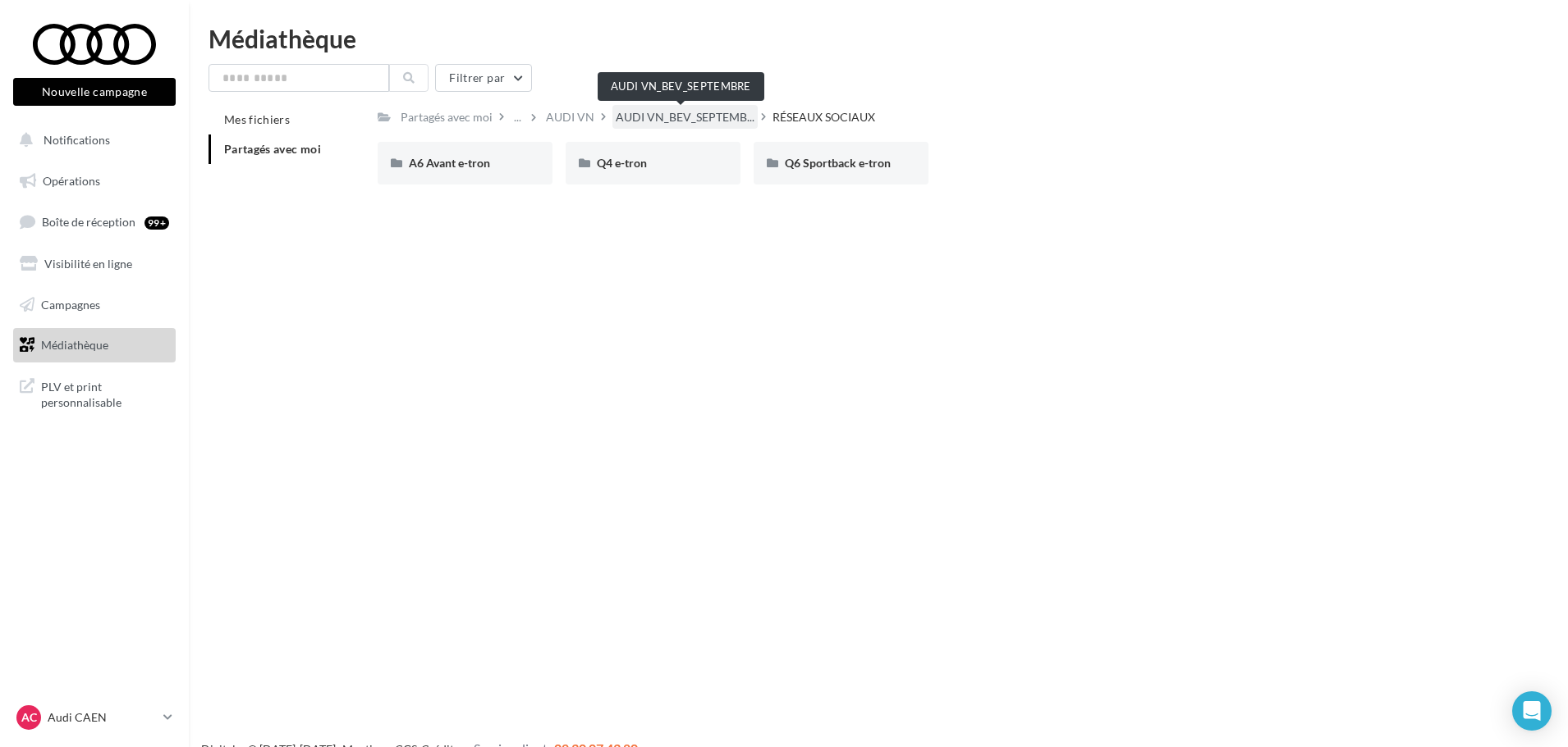
click at [701, 115] on span "AUDI VN_BEV_SEPTEMB..." at bounding box center [685, 117] width 139 height 16
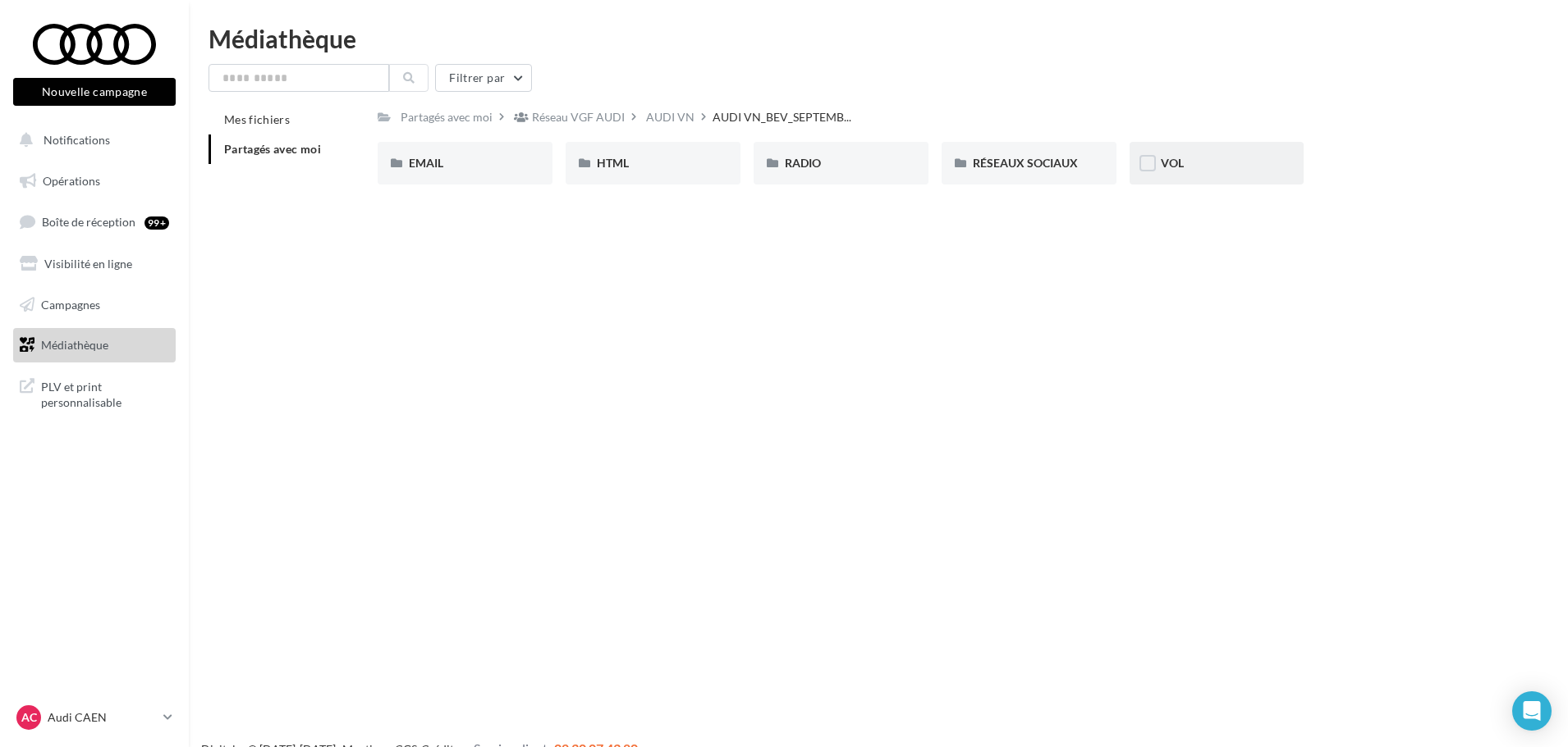
click at [1228, 172] on div "VOL" at bounding box center [1217, 162] width 175 height 42
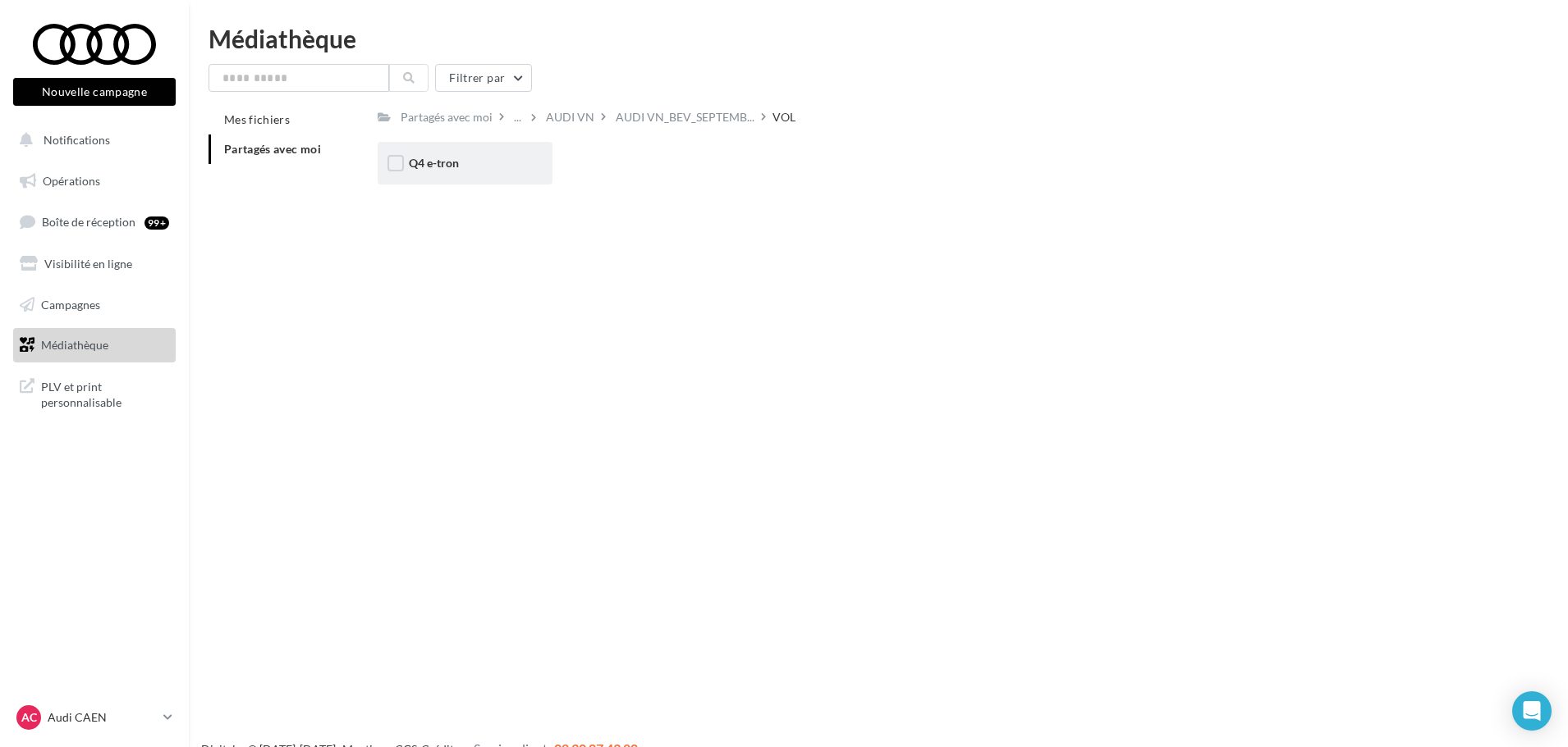
click at [490, 149] on div "Q4 e-tron" at bounding box center [465, 162] width 175 height 42
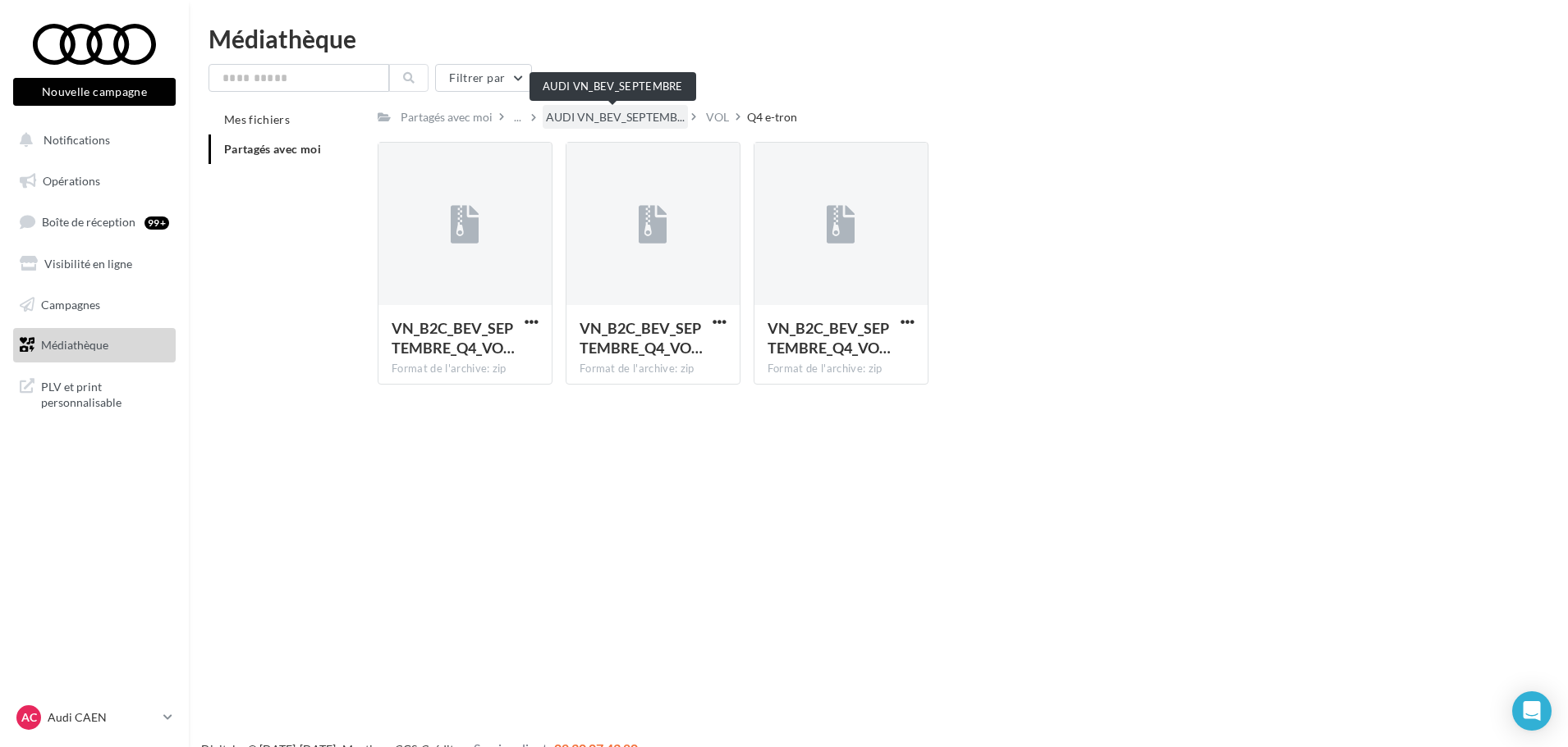
click at [623, 118] on span "AUDI VN_BEV_SEPTEMB..." at bounding box center [616, 117] width 139 height 16
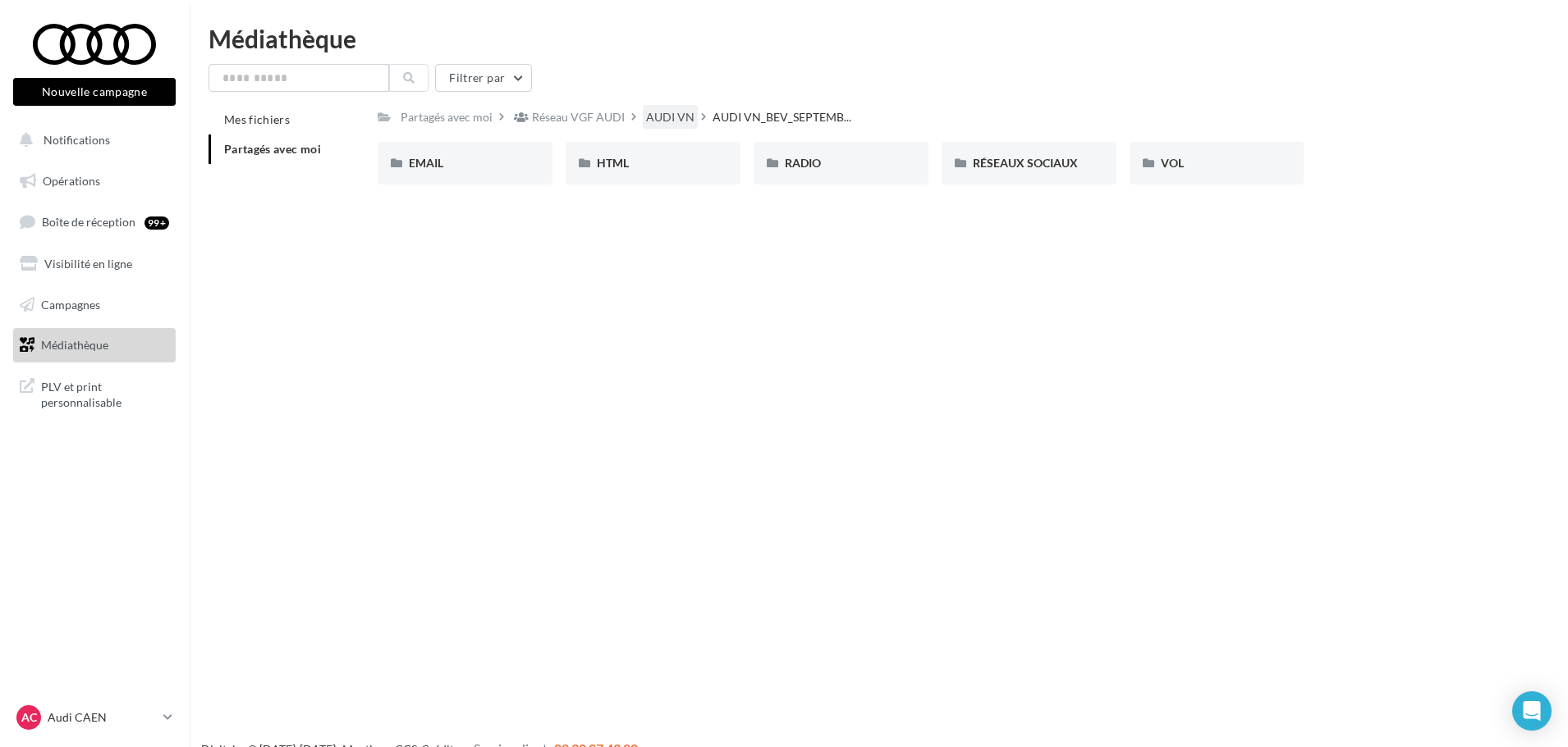
click at [678, 120] on div "AUDI VN" at bounding box center [671, 117] width 49 height 16
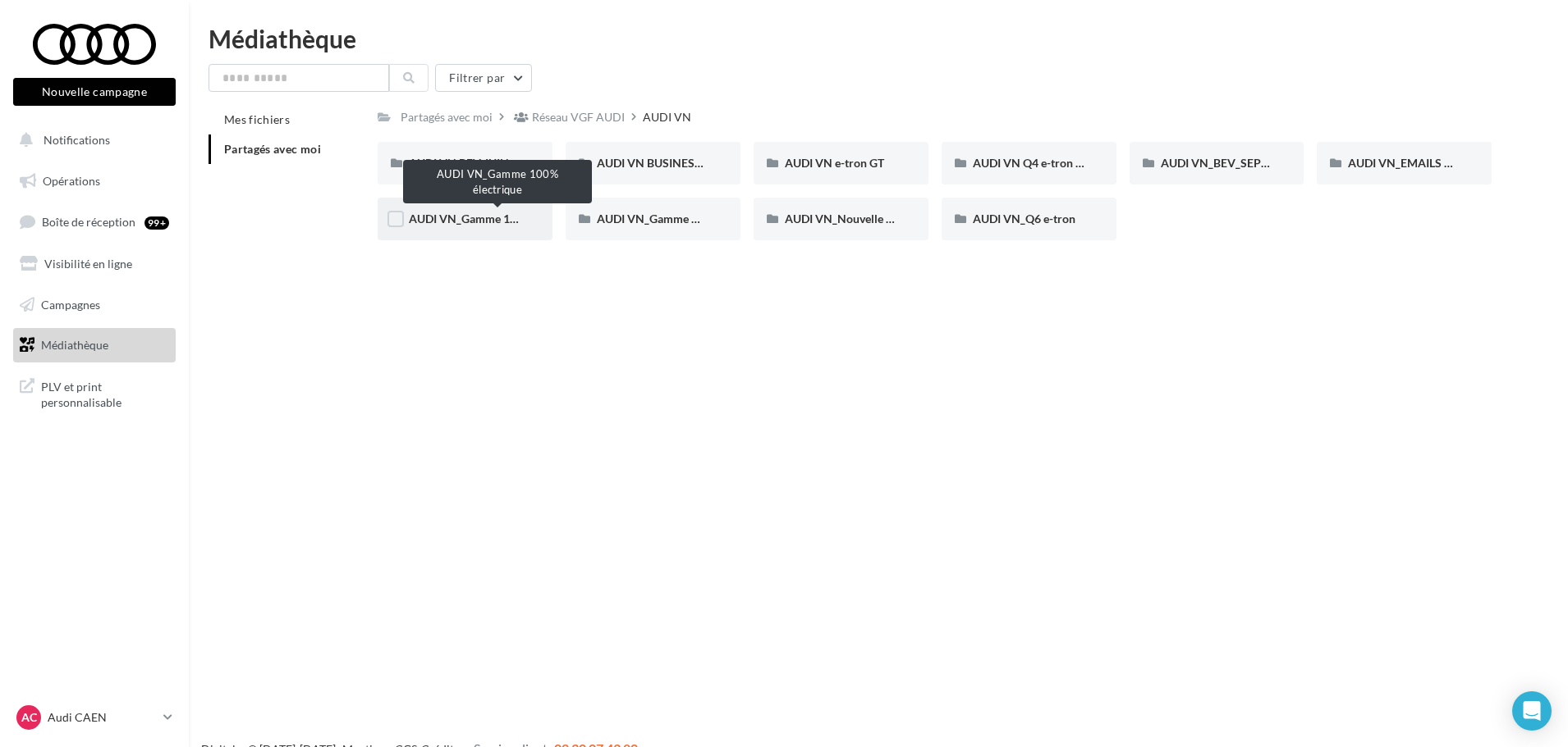
click at [459, 215] on span "AUDI VN_Gamme 100% électrique" at bounding box center [497, 218] width 177 height 14
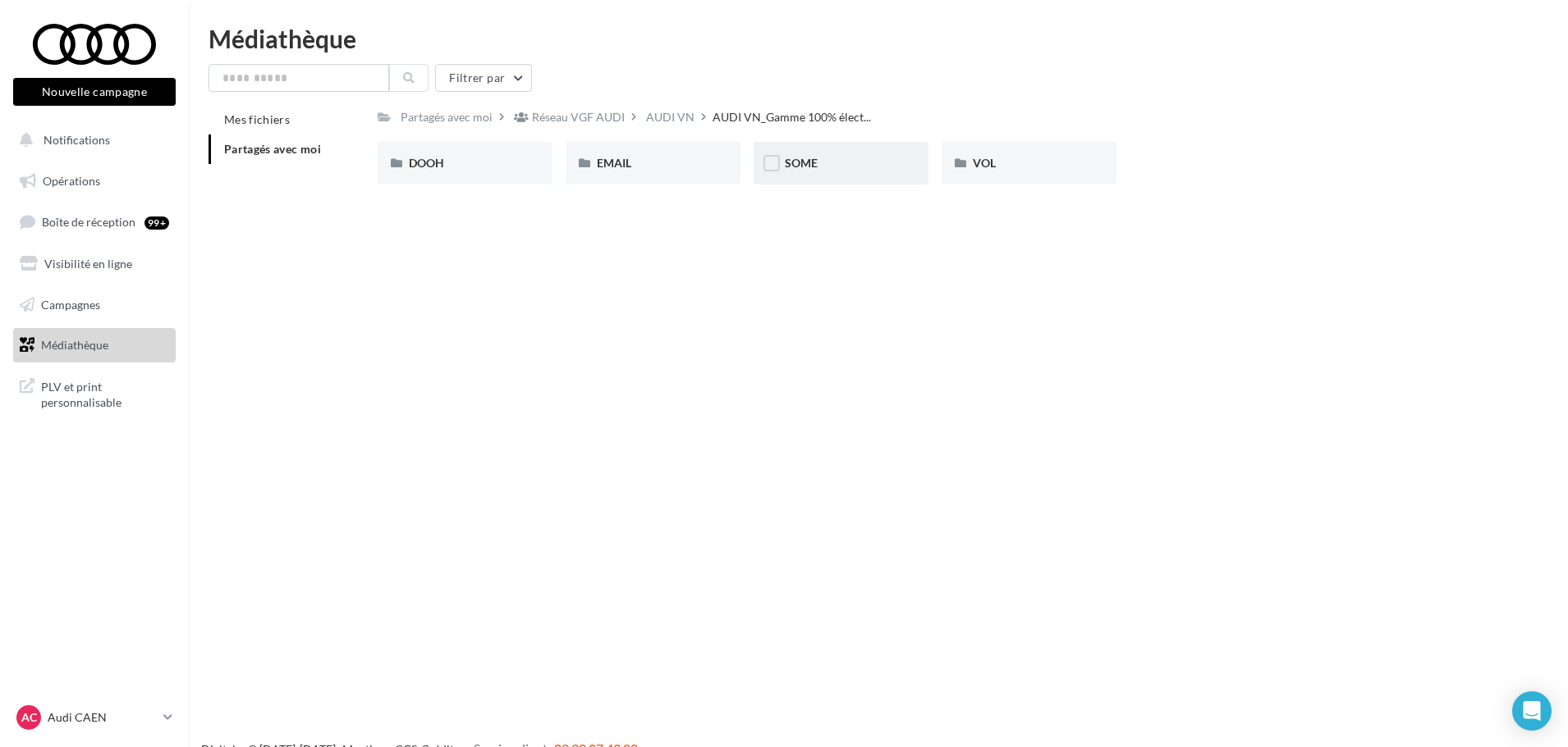
click at [835, 164] on div "SOME" at bounding box center [840, 163] width 113 height 16
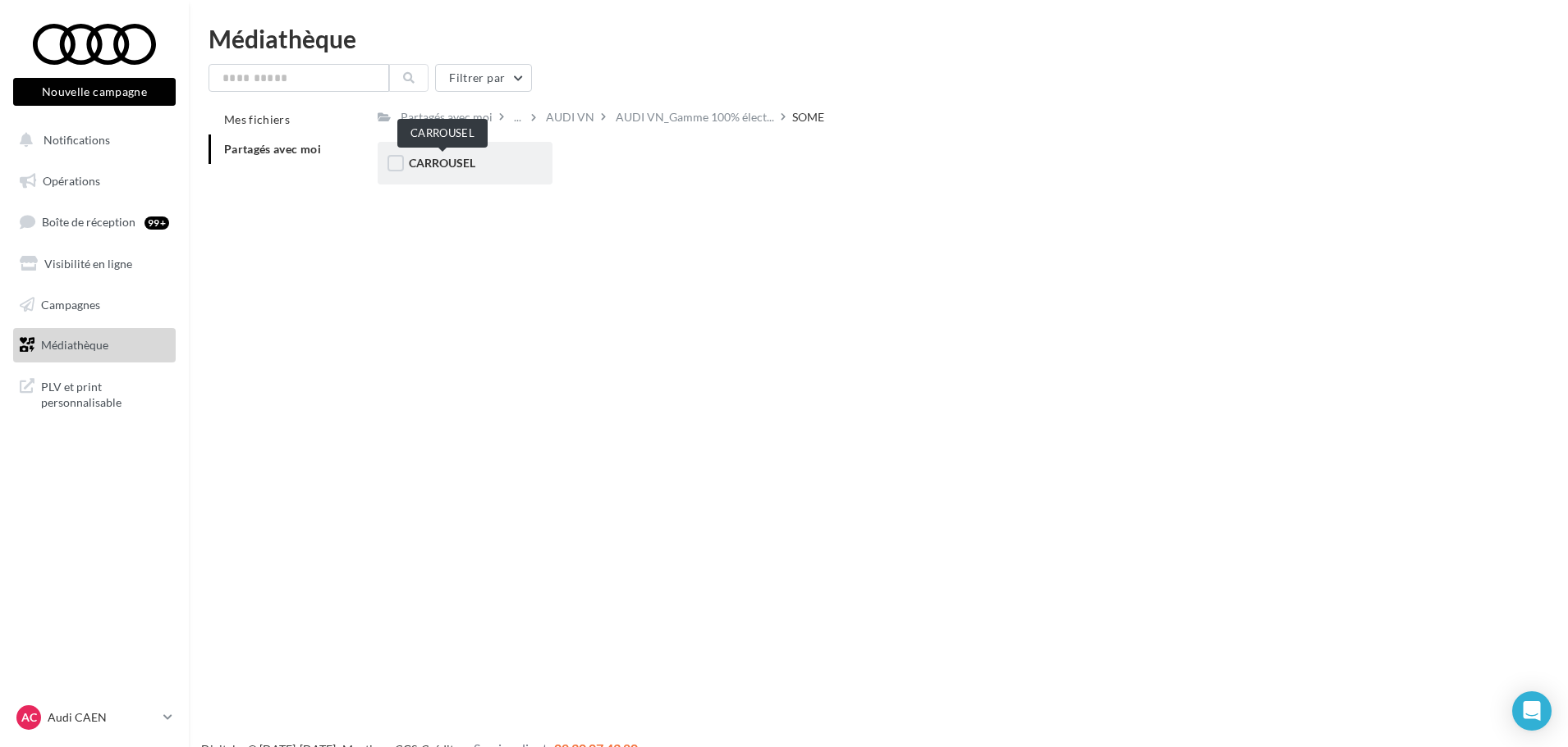
click at [467, 158] on span "CARROUSEL" at bounding box center [442, 162] width 67 height 14
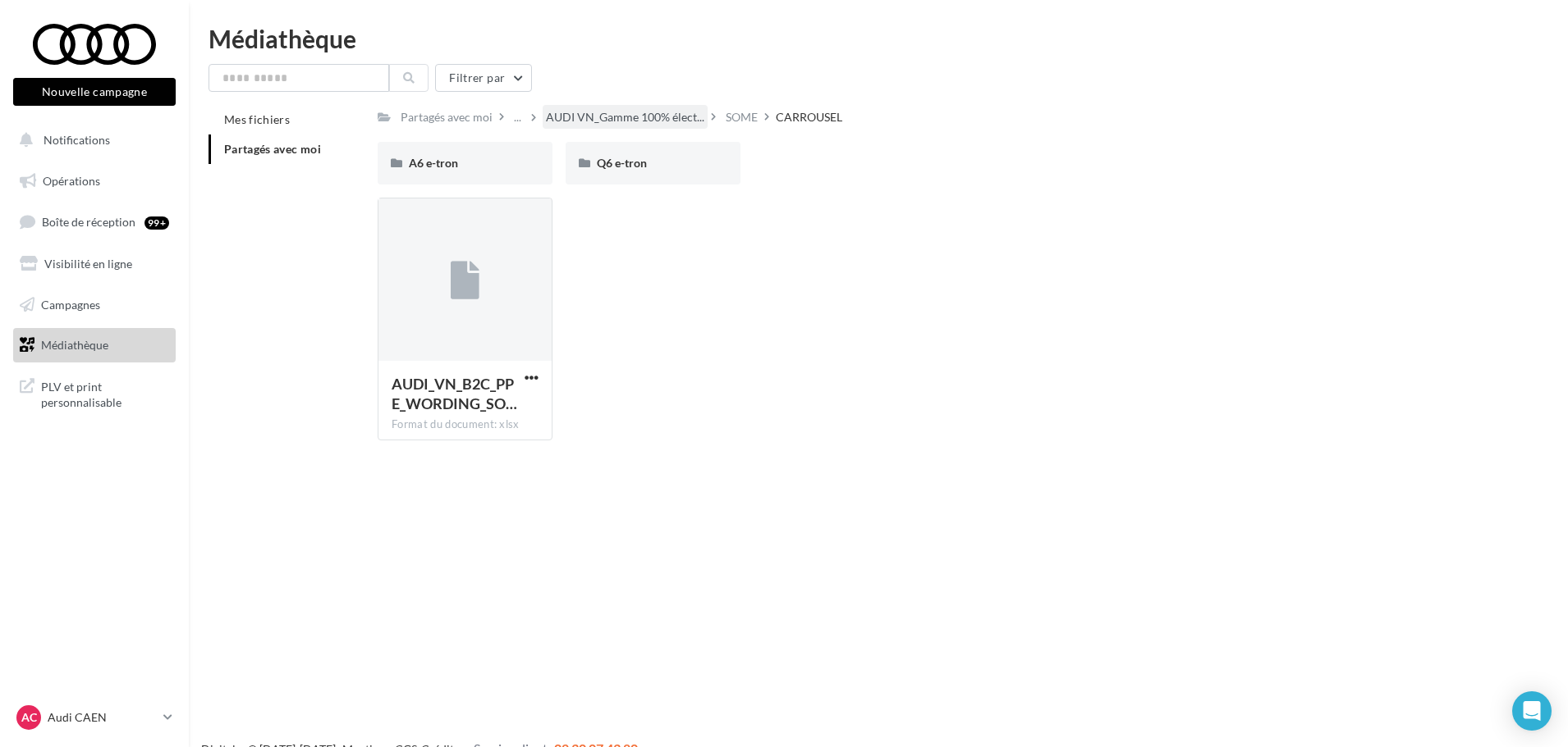
click at [613, 125] on span "AUDI VN_Gamme 100% élect..." at bounding box center [625, 117] width 158 height 16
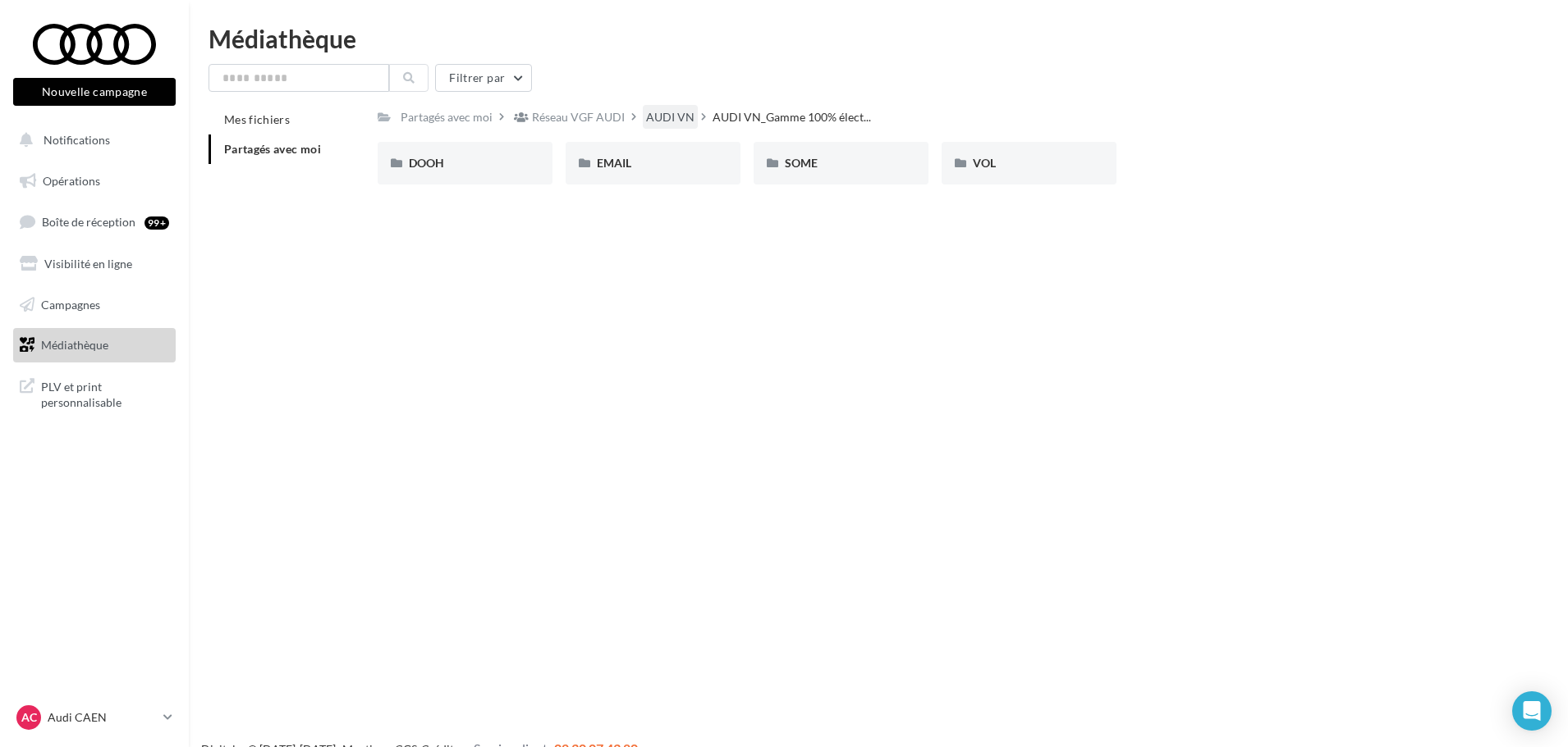
click at [663, 110] on div "AUDI VN" at bounding box center [671, 117] width 49 height 16
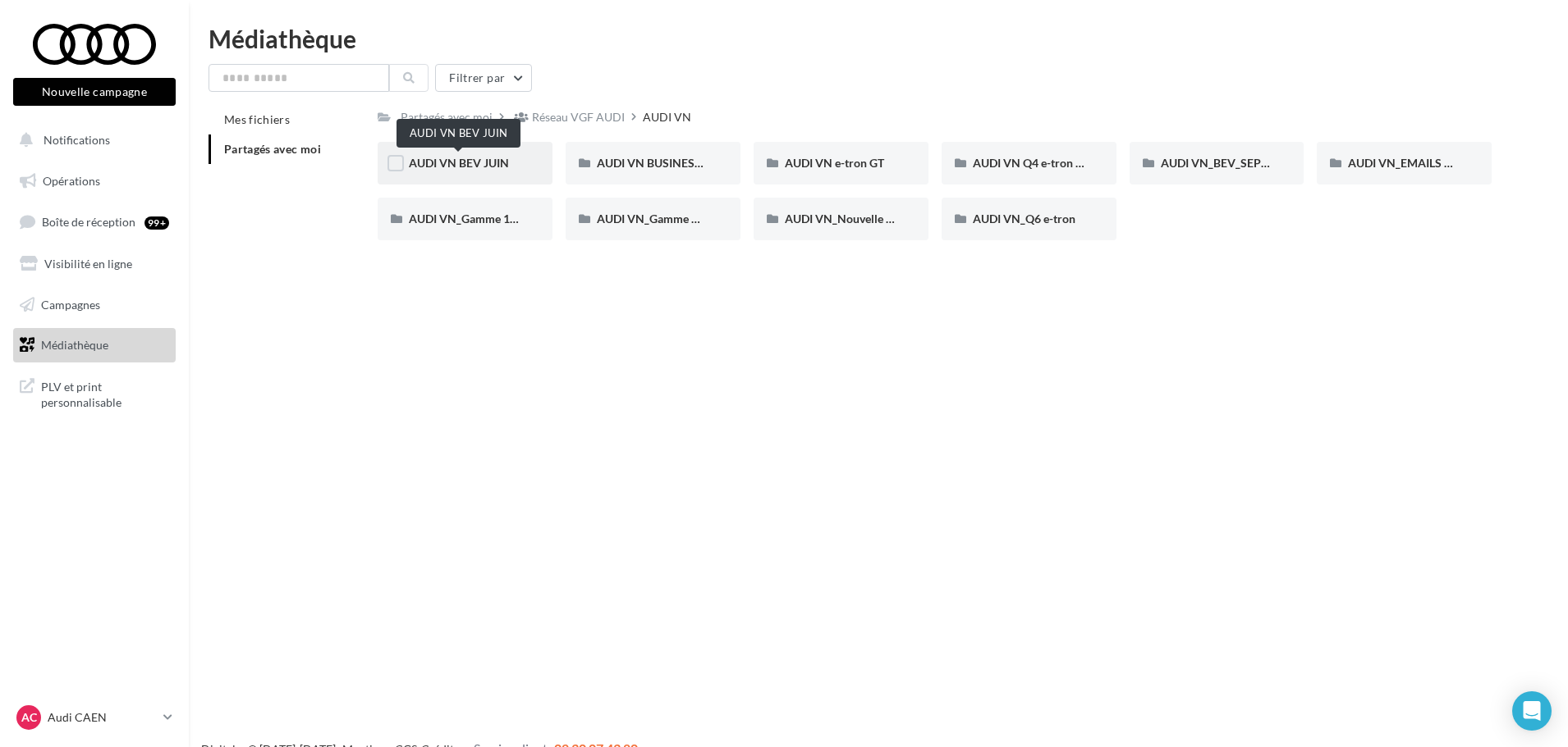
click at [484, 161] on span "AUDI VN BEV JUIN" at bounding box center [459, 162] width 100 height 14
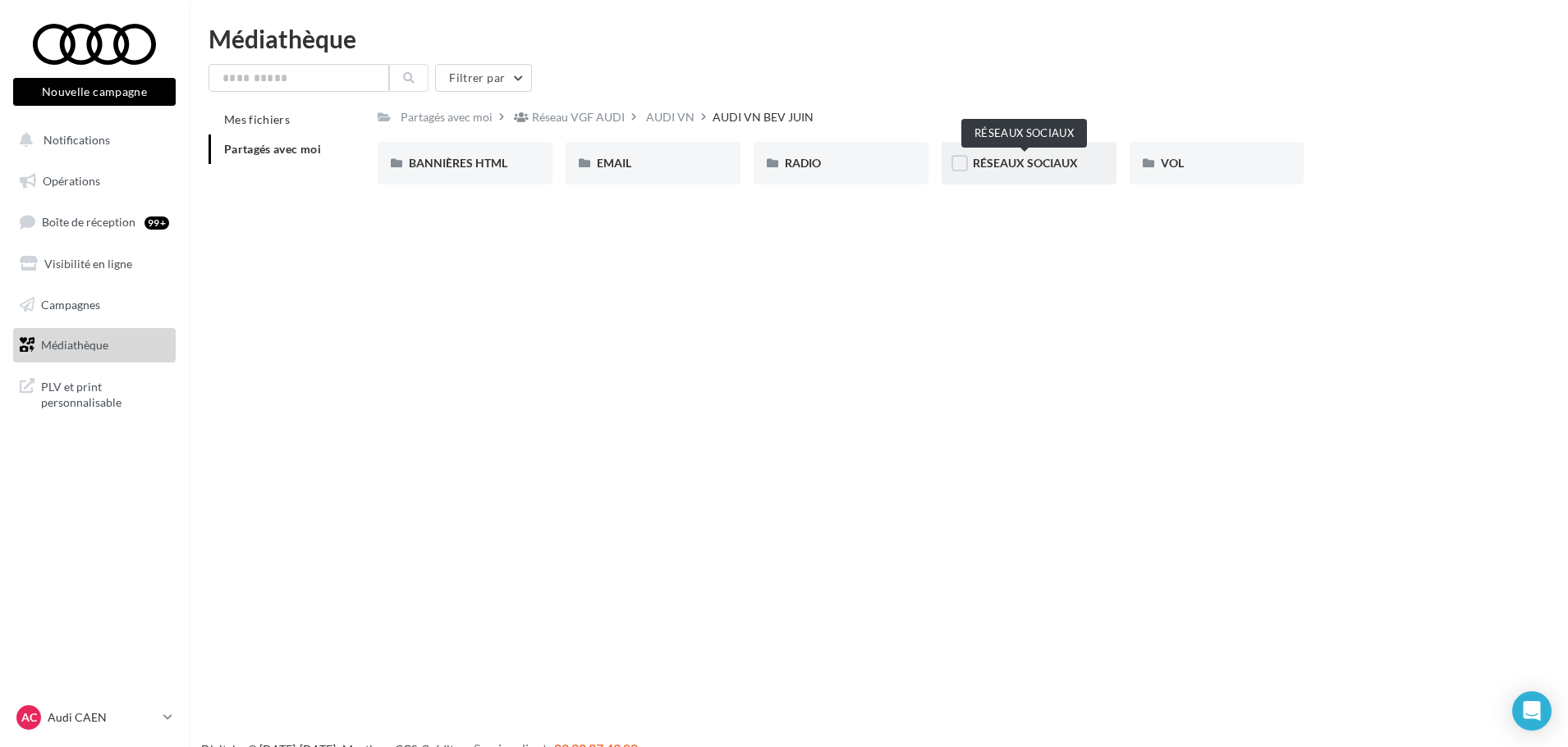
click at [1005, 162] on span "RÉSEAUX SOCIAUX" at bounding box center [1025, 162] width 105 height 14
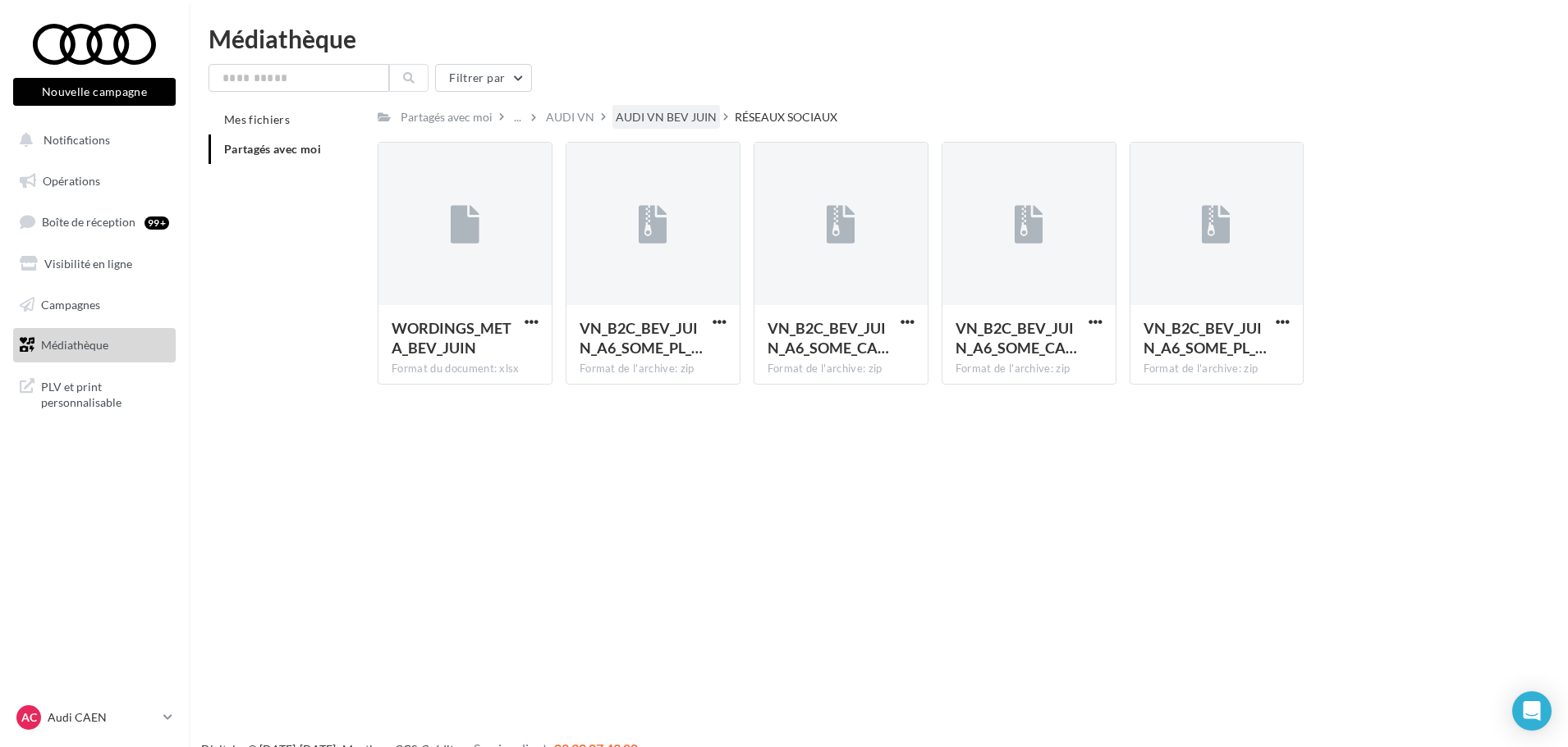
click at [691, 112] on div "AUDI VN BEV JUIN" at bounding box center [666, 117] width 101 height 16
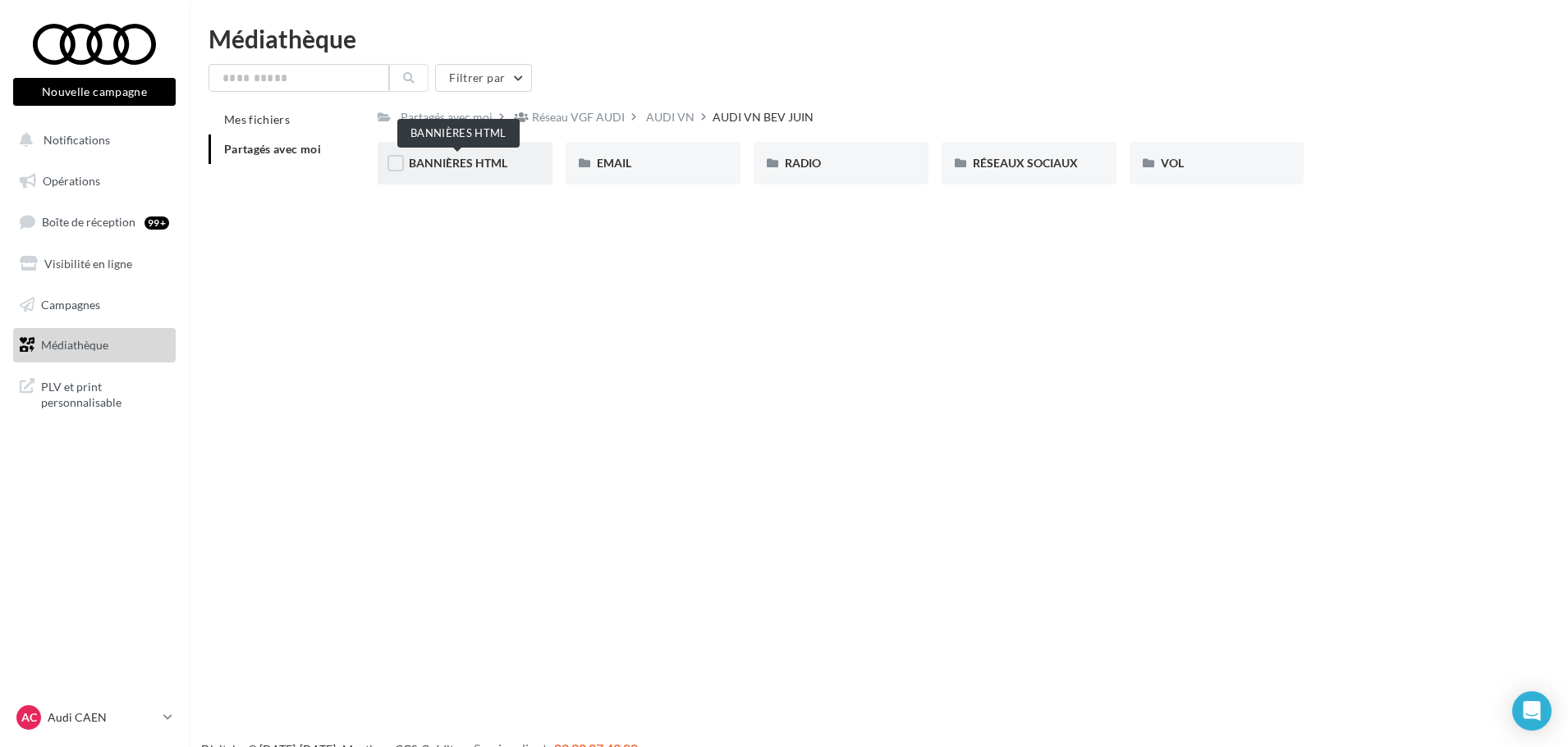
click at [462, 169] on span "BANNIÈRES HTML" at bounding box center [458, 162] width 98 height 14
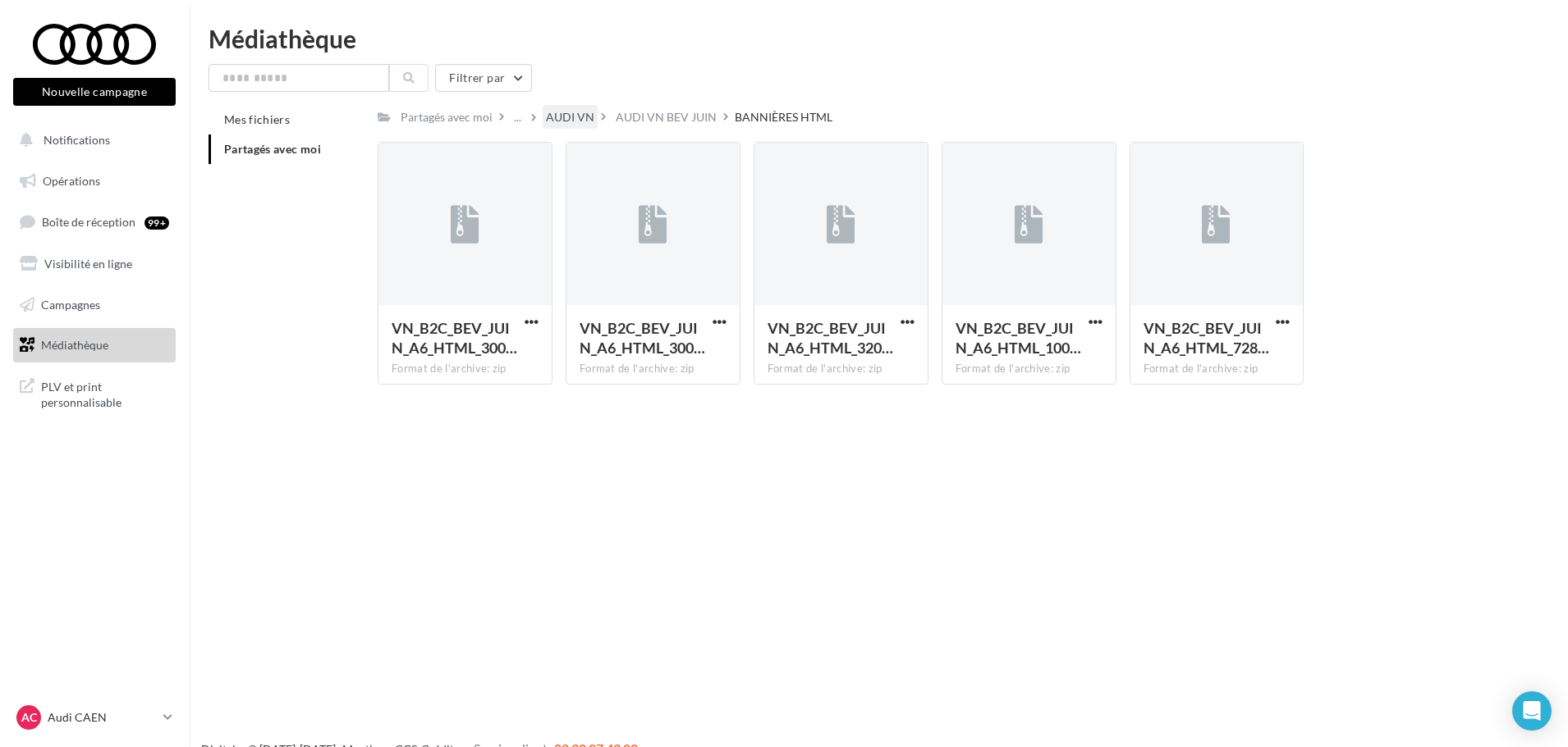
click at [590, 113] on div "AUDI VN" at bounding box center [571, 117] width 49 height 16
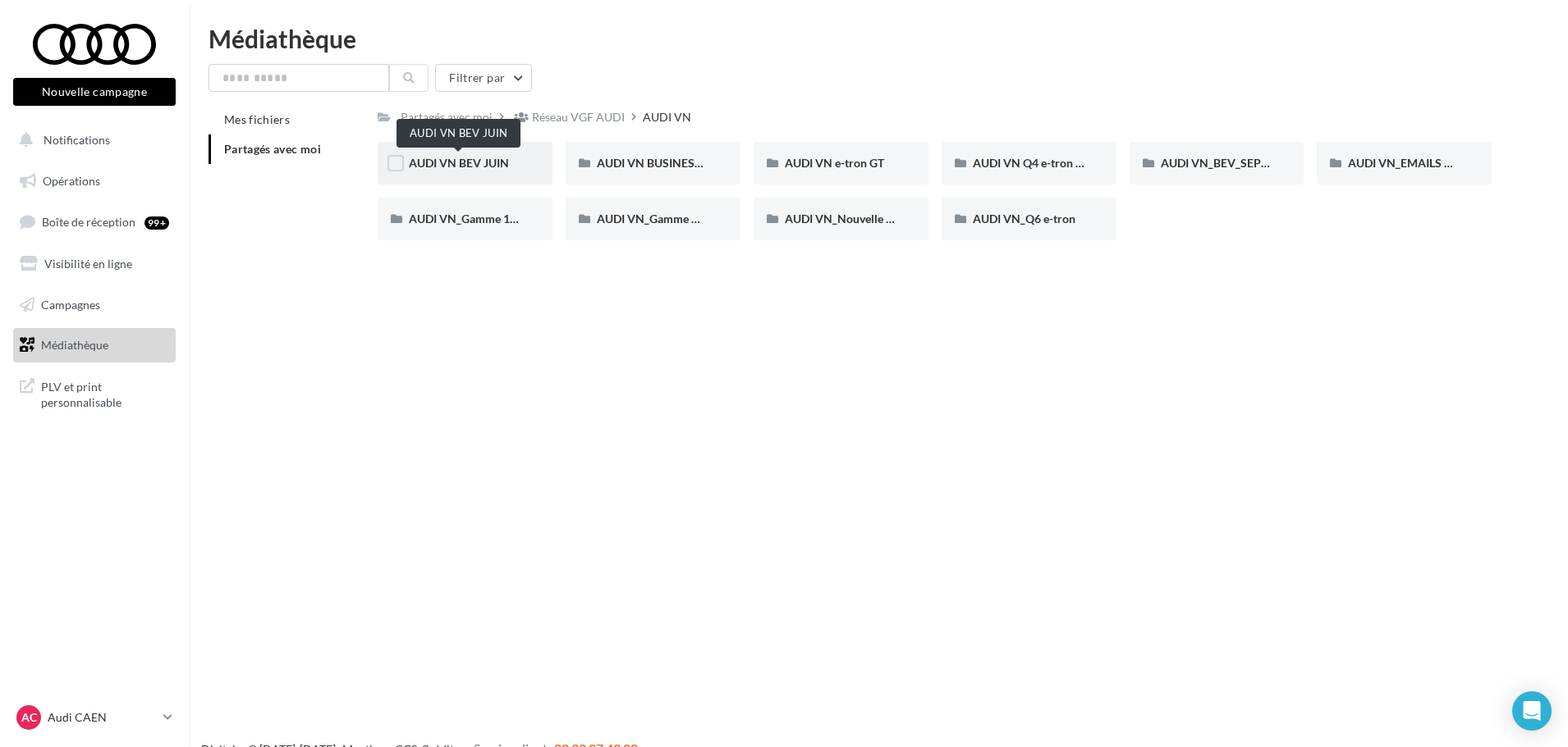
click at [457, 160] on span "AUDI VN BEV JUIN" at bounding box center [459, 162] width 100 height 14
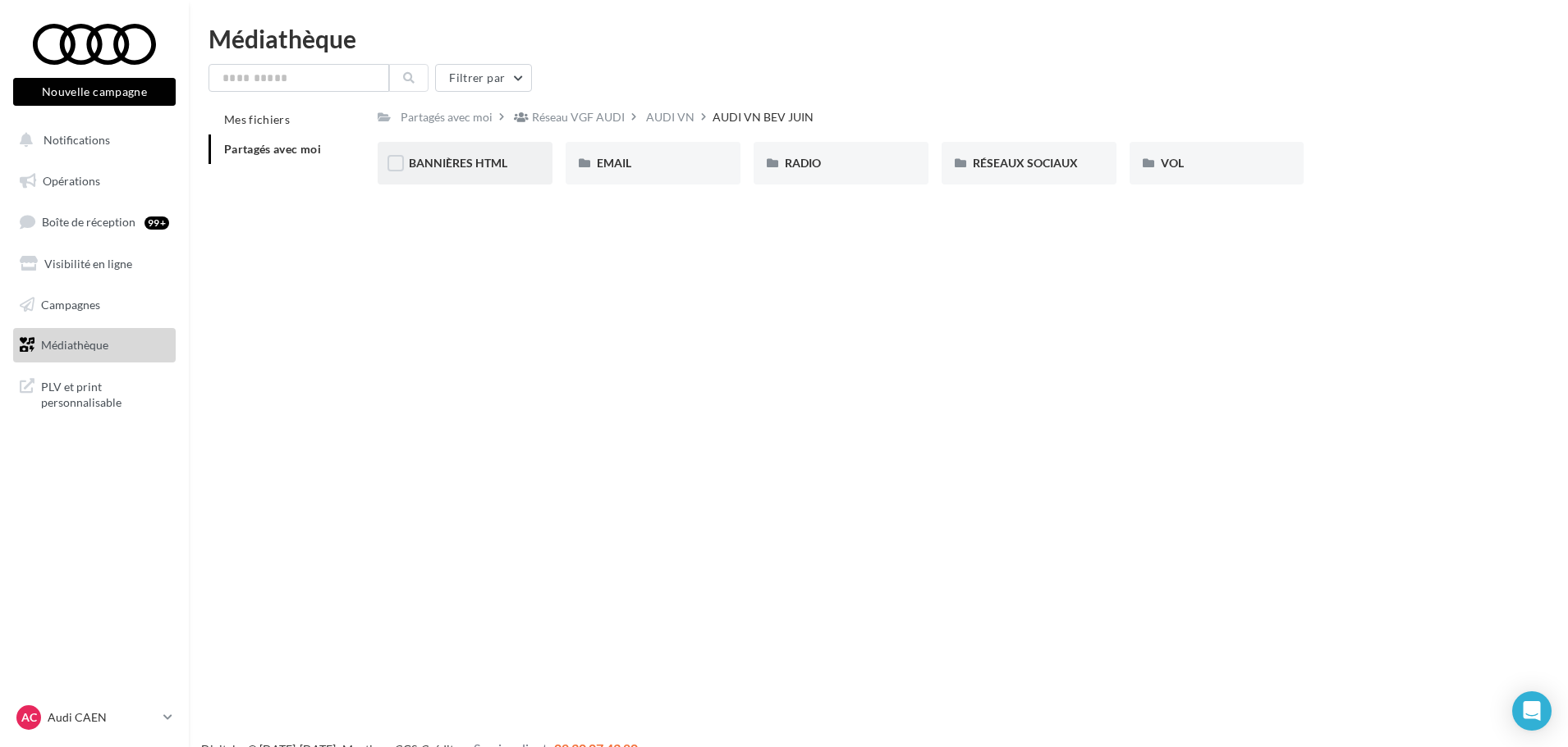
click at [443, 152] on div "BANNIÈRES HTML" at bounding box center [465, 162] width 175 height 42
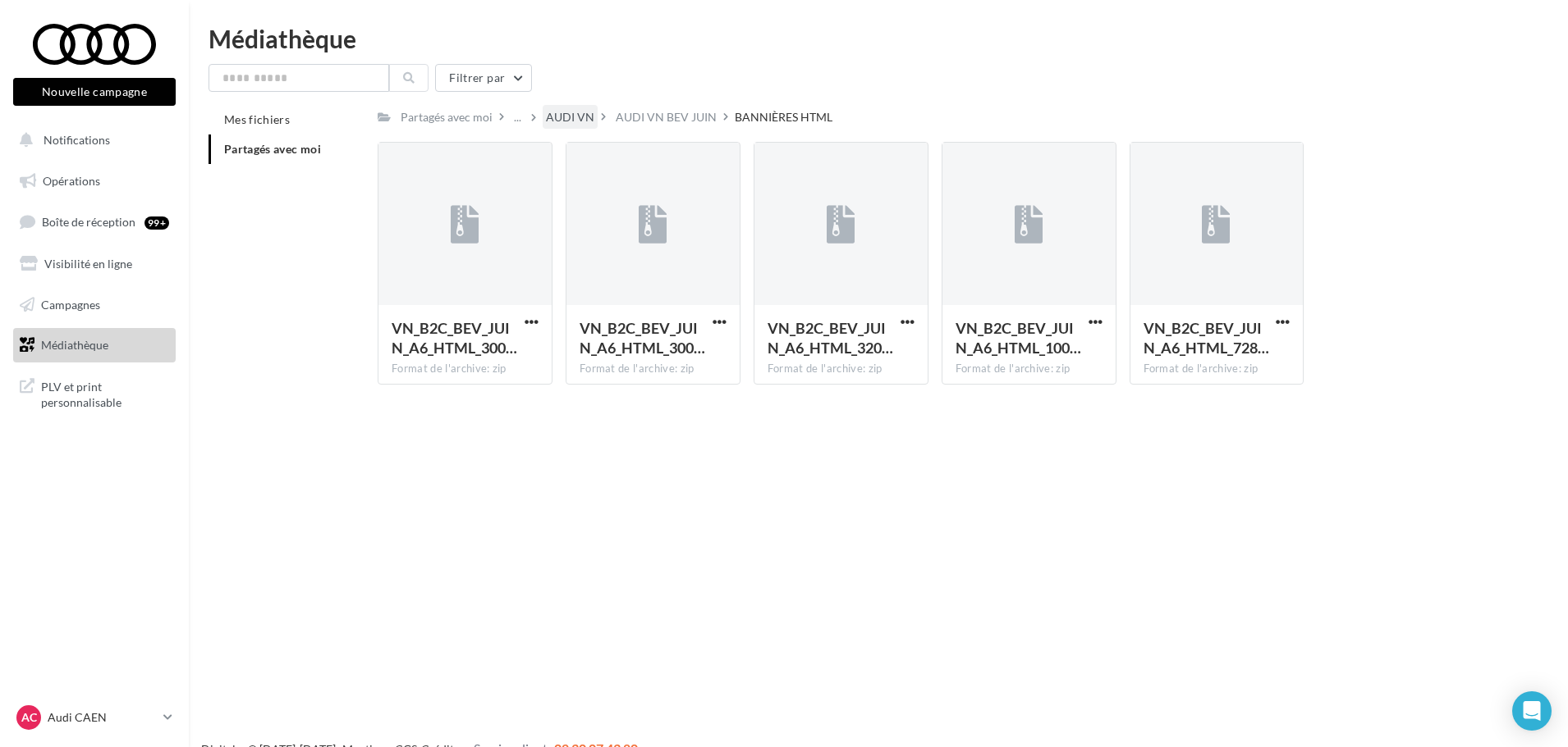
click at [554, 115] on div "AUDI VN" at bounding box center [571, 117] width 49 height 16
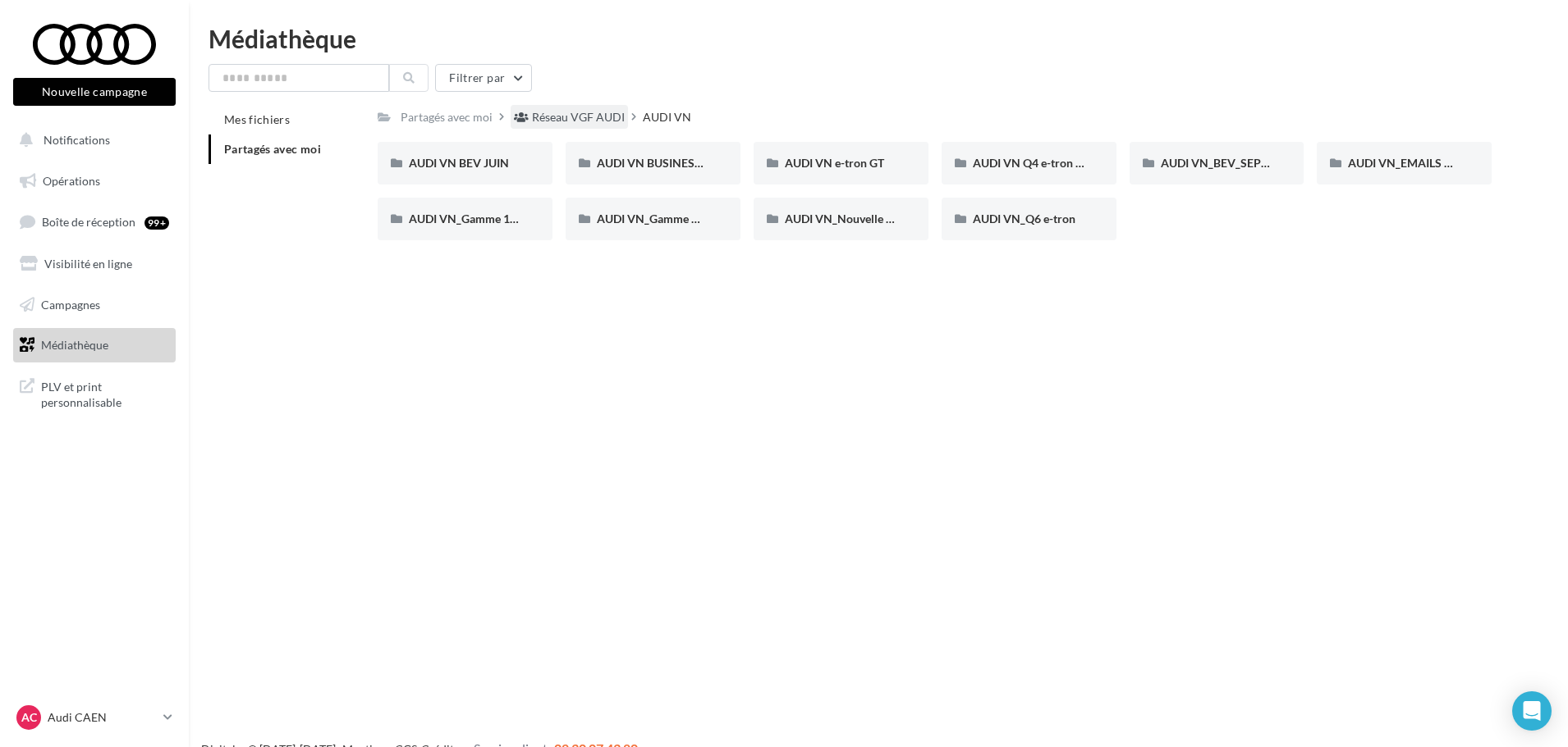
click at [586, 120] on div "Réseau VGF AUDI" at bounding box center [578, 117] width 93 height 16
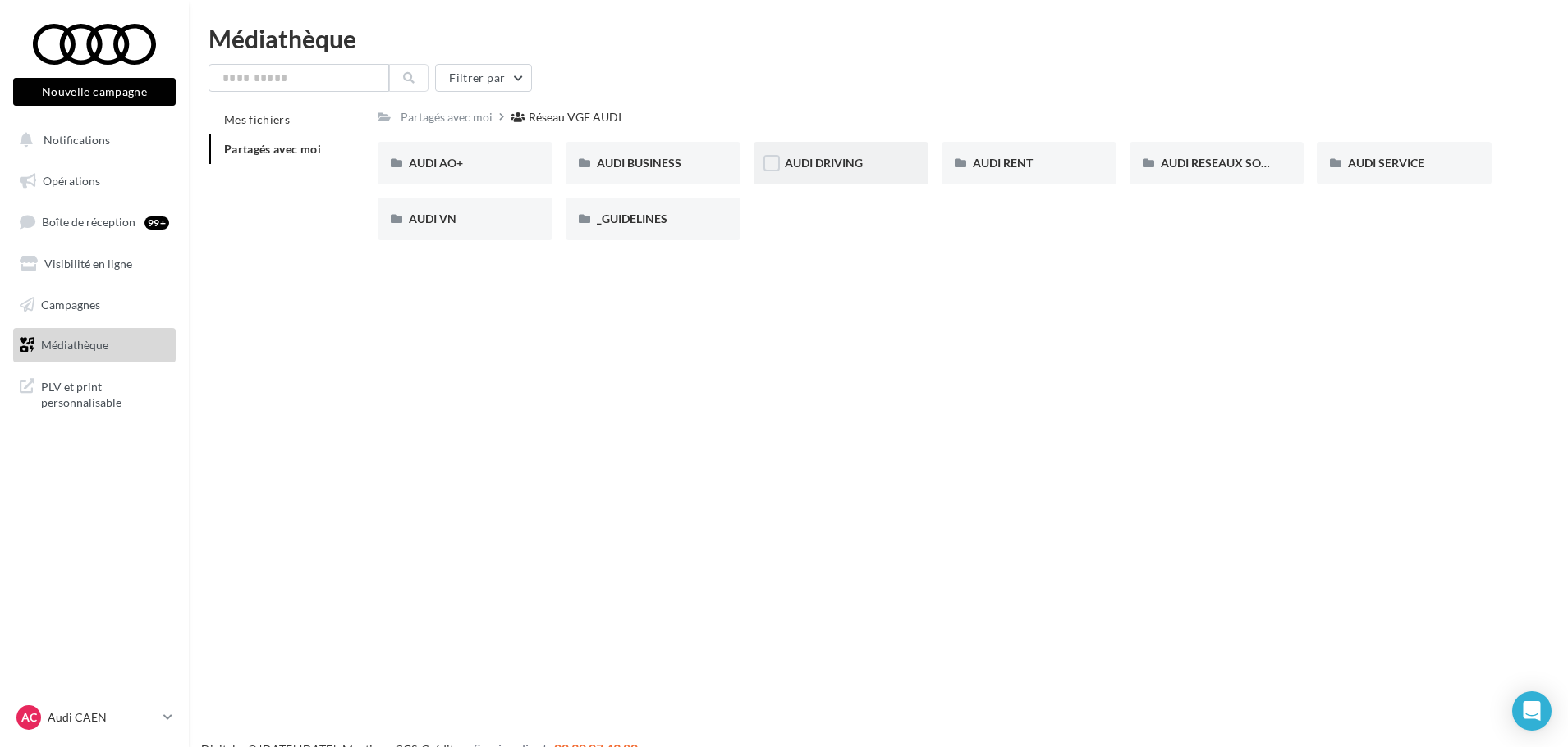
click at [827, 174] on div "AUDI DRIVING" at bounding box center [841, 162] width 175 height 42
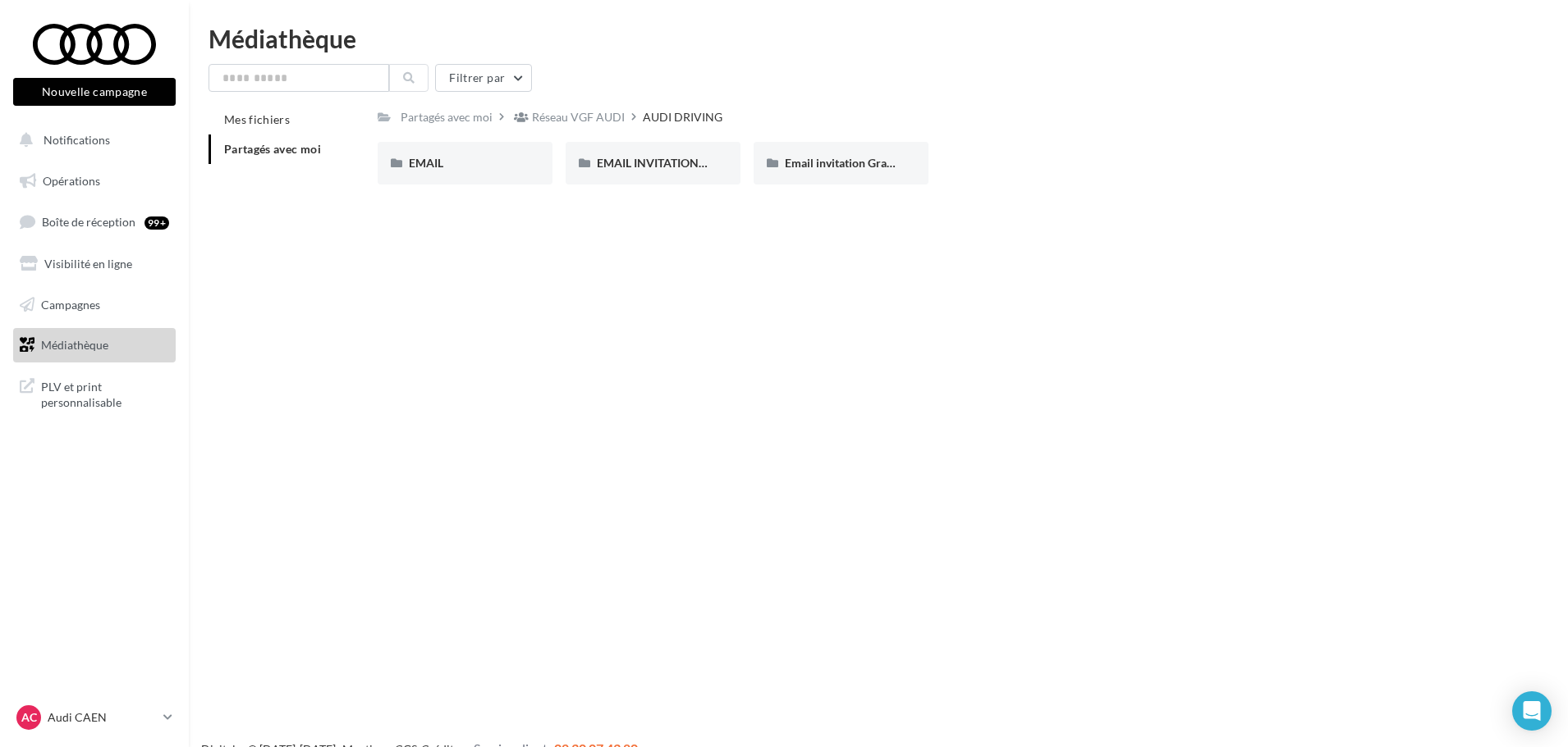
drag, startPoint x: 849, startPoint y: 384, endPoint x: 840, endPoint y: 388, distance: 9.8
click at [840, 388] on div "Nouvelle campagne Nouvelle campagne Notifications Opérations Boîte de réception…" at bounding box center [784, 400] width 1568 height 747
click at [376, 51] on div "Médiathèque Filtrer par Mes fichiers Partagés avec moi Partagés avec moi Réseau…" at bounding box center [878, 112] width 1379 height 171
